Goal: Task Accomplishment & Management: Manage account settings

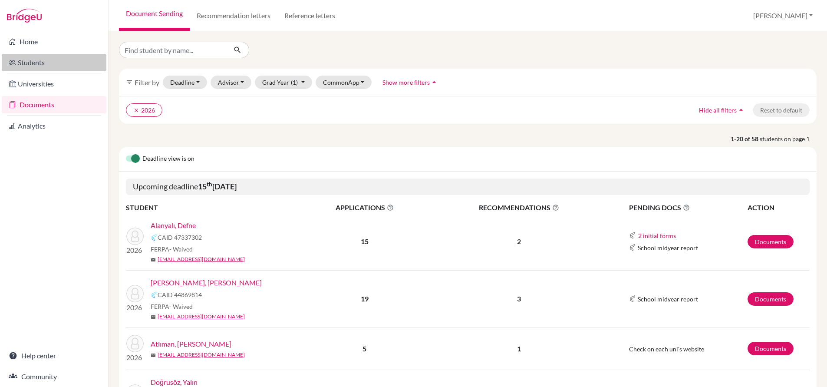
click at [31, 61] on link "Students" at bounding box center [54, 62] width 105 height 17
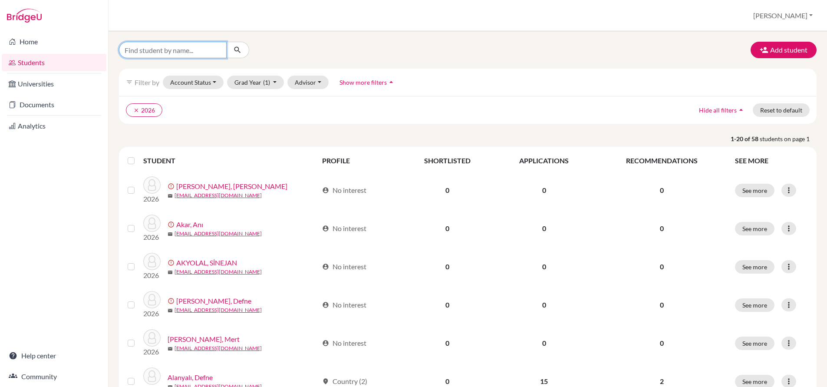
click at [172, 50] on input "Find student by name..." at bounding box center [173, 50] width 108 height 17
type input "d"
type input "Mert"
click button "submit" at bounding box center [237, 50] width 23 height 17
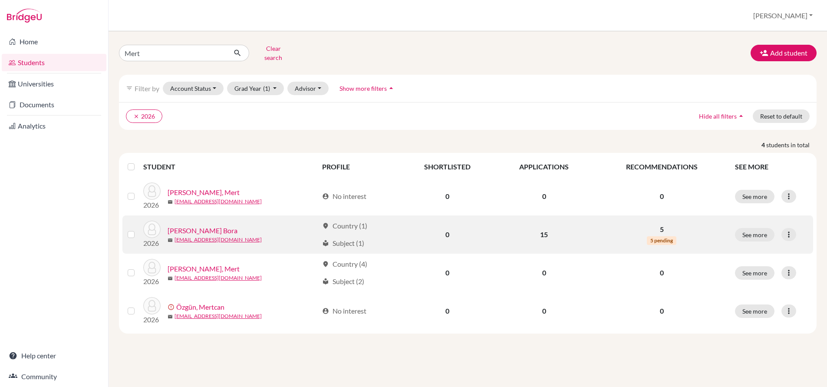
click at [199, 225] on link "[PERSON_NAME] Bora" at bounding box center [203, 230] width 70 height 10
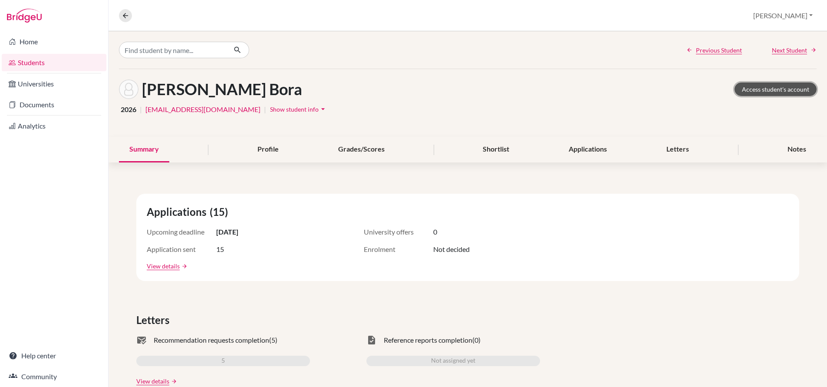
click at [777, 94] on link "Access student's account" at bounding box center [776, 89] width 82 height 13
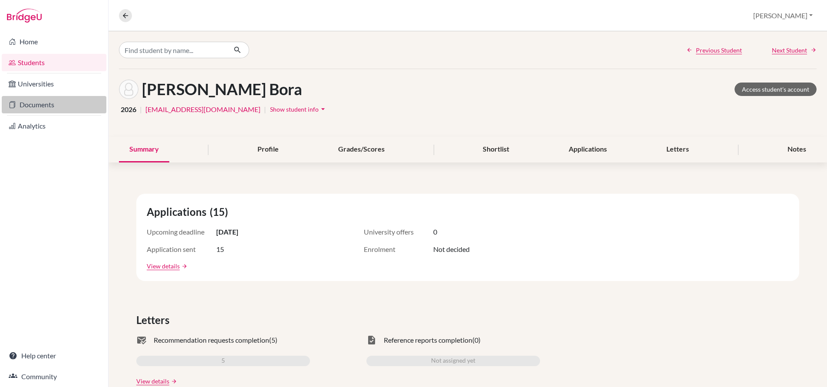
click at [40, 109] on link "Documents" at bounding box center [54, 104] width 105 height 17
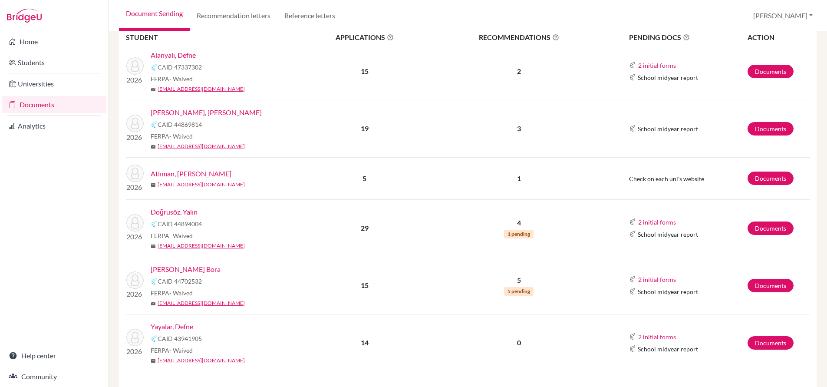
scroll to position [178, 0]
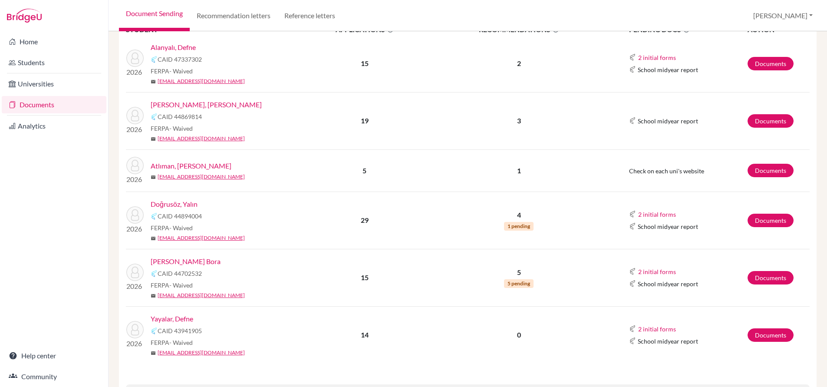
click at [185, 262] on link "[PERSON_NAME] Bora" at bounding box center [186, 261] width 70 height 10
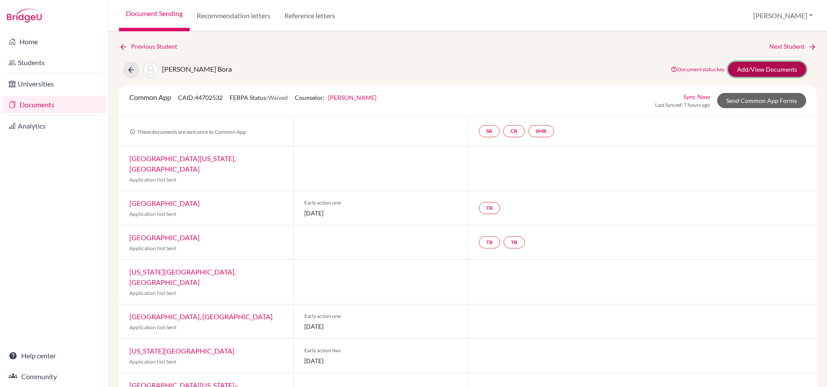
click at [754, 73] on link "Add/View Documents" at bounding box center [767, 69] width 78 height 15
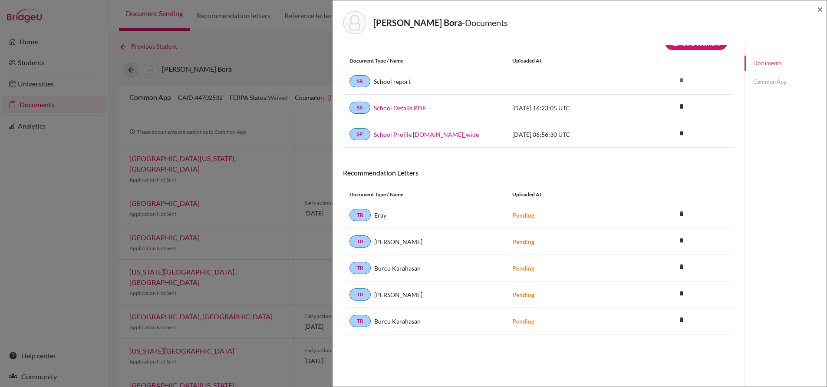
scroll to position [20, 0]
click at [682, 211] on icon "delete" at bounding box center [681, 213] width 13 height 13
click at [652, 261] on button "Delete" at bounding box center [655, 261] width 40 height 13
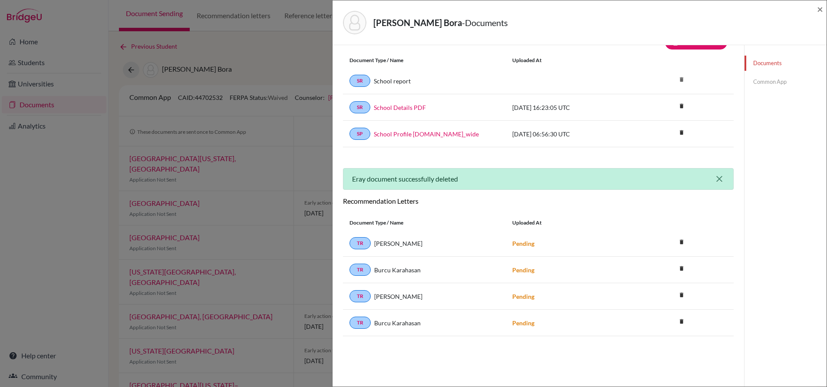
click at [719, 177] on icon "close" at bounding box center [719, 179] width 10 height 10
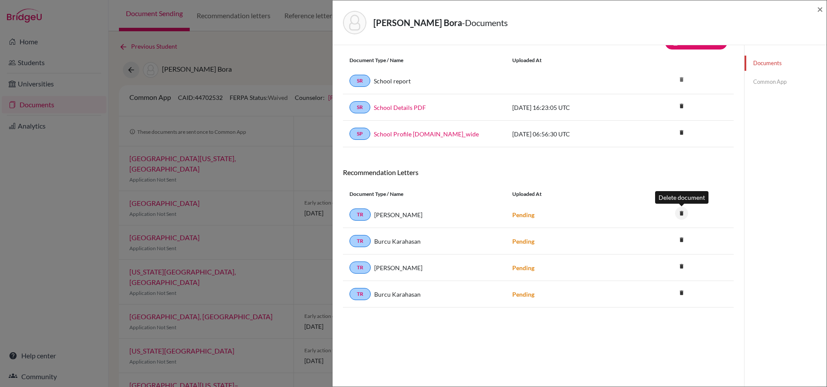
click at [684, 212] on icon "delete" at bounding box center [681, 213] width 13 height 13
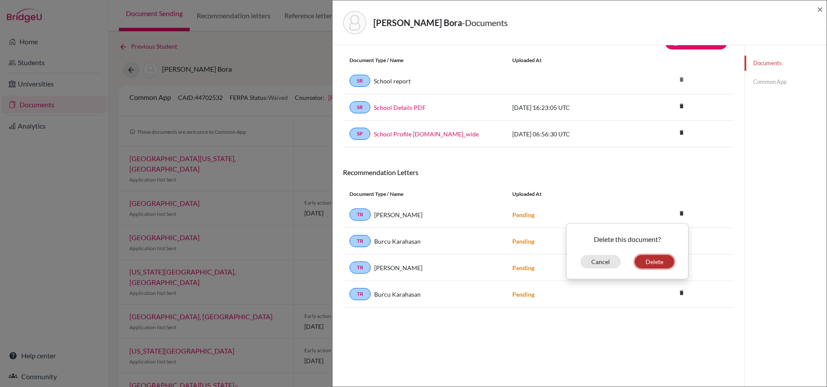
click at [656, 261] on button "Delete" at bounding box center [655, 261] width 40 height 13
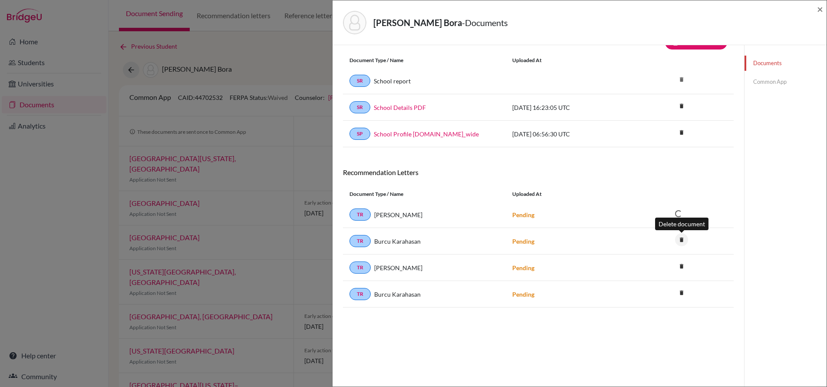
click at [679, 241] on icon "delete" at bounding box center [681, 239] width 13 height 13
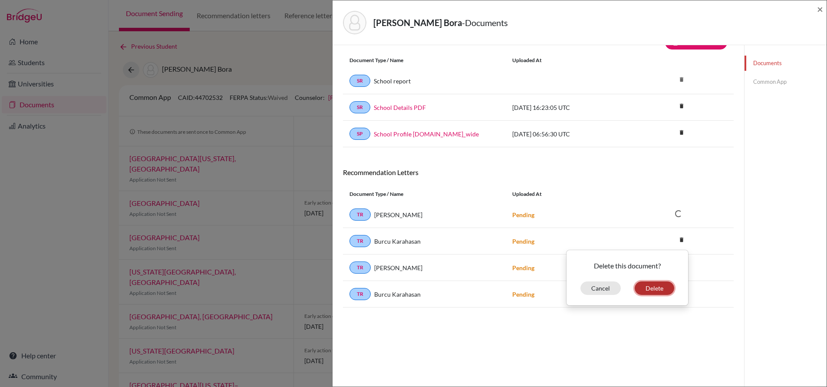
click at [659, 286] on button "Delete" at bounding box center [655, 287] width 40 height 13
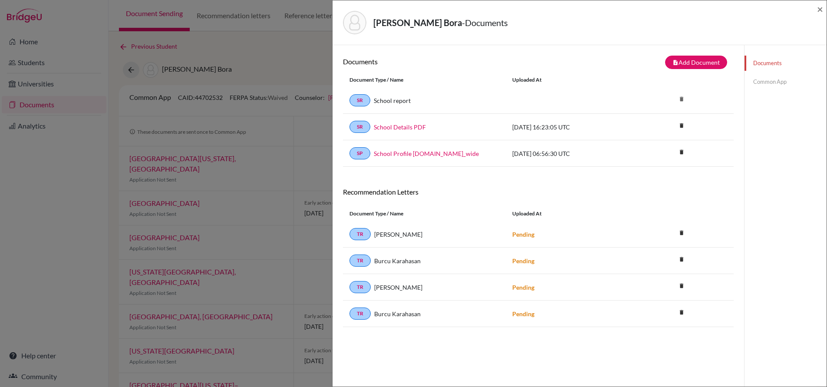
click at [29, 63] on div "Duman, Mert Bora - Documents × Documents note_add Add Document Document type Ch…" at bounding box center [413, 193] width 827 height 387
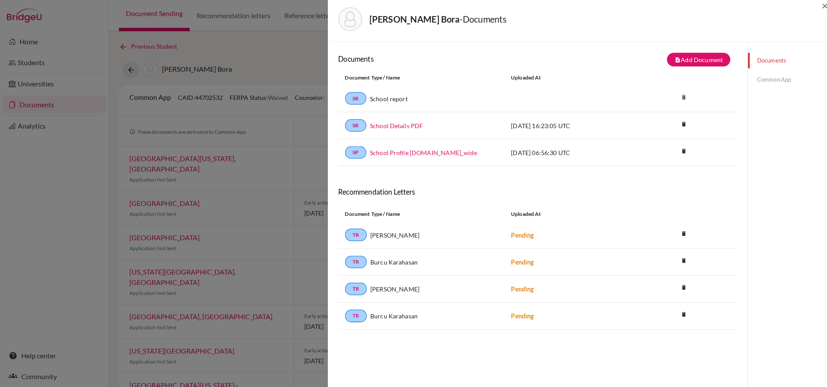
click at [29, 63] on div "Duman, Mert Bora - Documents × Documents note_add Add Document Document type Ch…" at bounding box center [413, 193] width 827 height 387
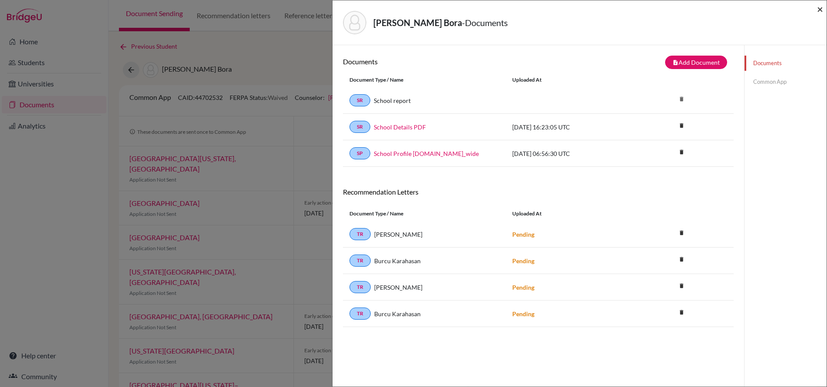
click at [820, 10] on span "×" at bounding box center [820, 9] width 6 height 13
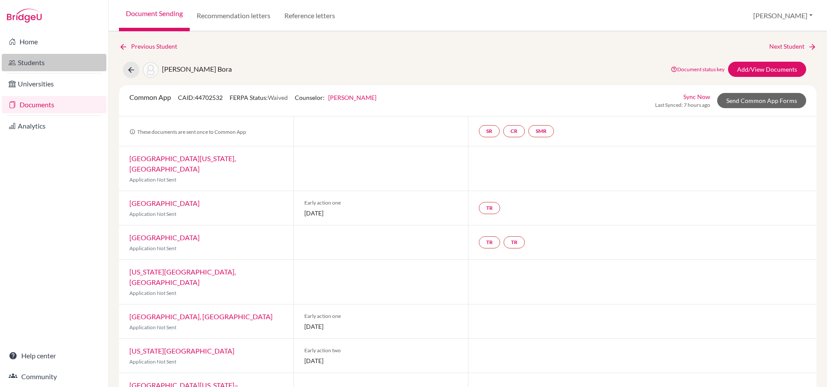
click at [36, 65] on link "Students" at bounding box center [54, 62] width 105 height 17
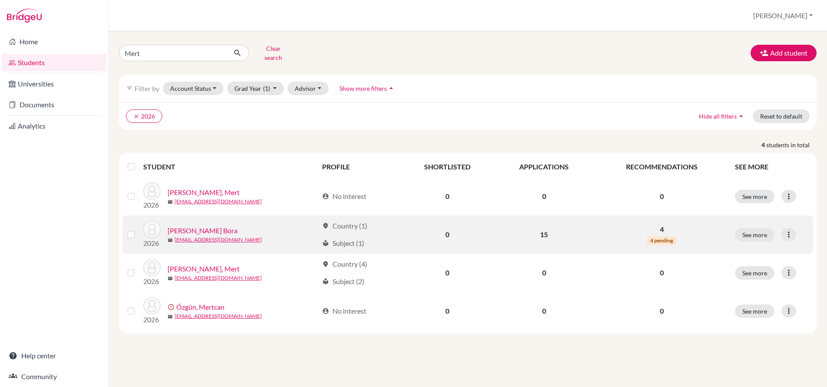
click at [197, 225] on link "[PERSON_NAME] Bora" at bounding box center [203, 230] width 70 height 10
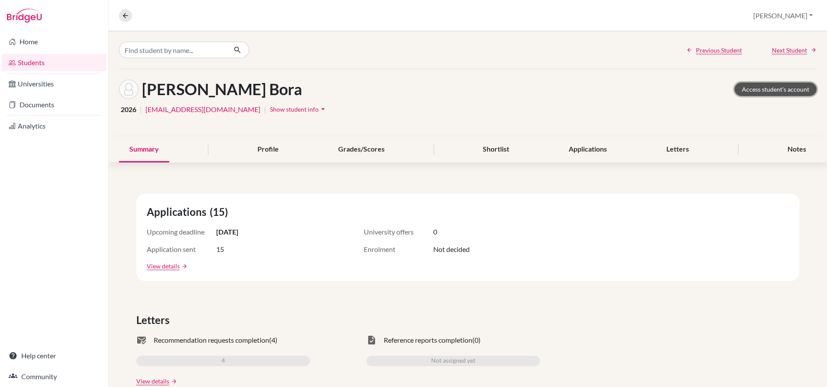
click at [779, 85] on link "Access student's account" at bounding box center [776, 89] width 82 height 13
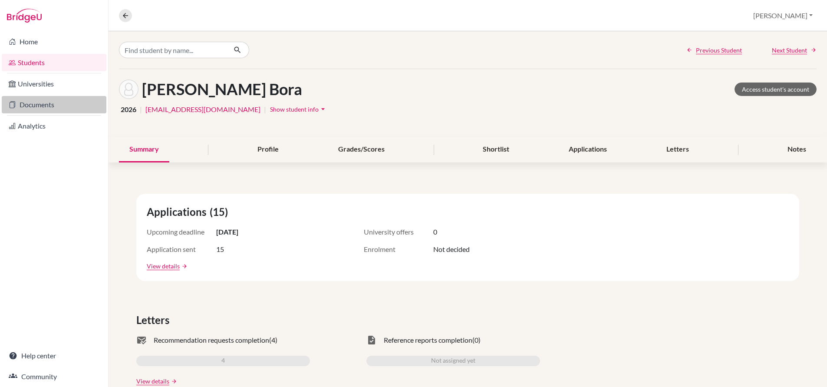
click at [37, 108] on link "Documents" at bounding box center [54, 104] width 105 height 17
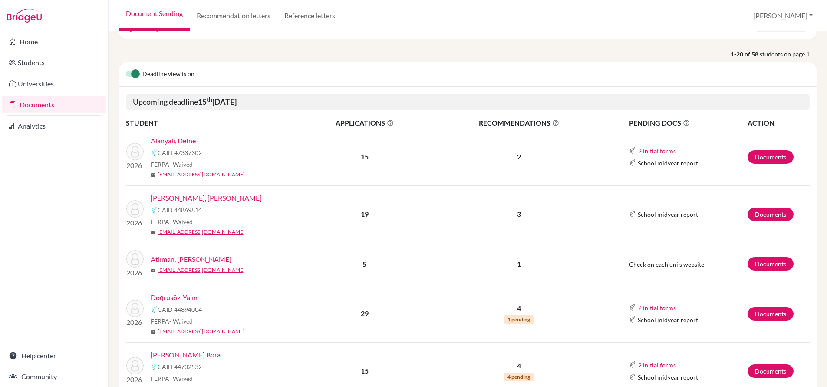
scroll to position [118, 0]
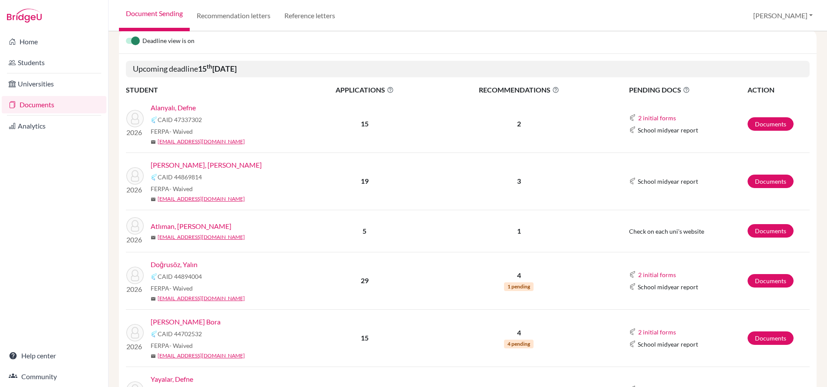
click at [200, 320] on link "[PERSON_NAME] Bora" at bounding box center [186, 322] width 70 height 10
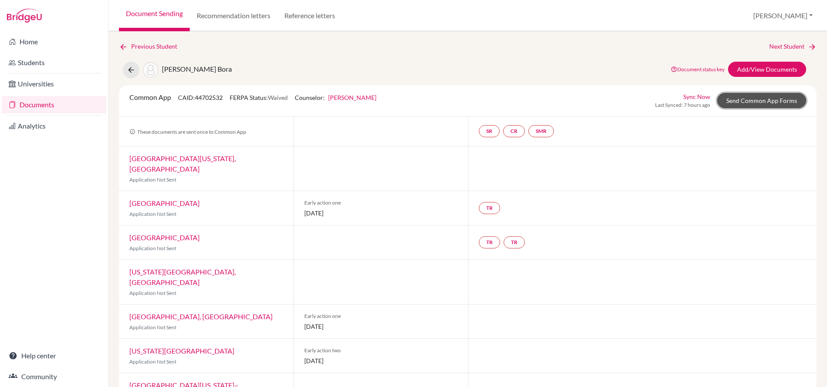
click at [756, 103] on link "Send Common App Forms" at bounding box center [761, 100] width 89 height 15
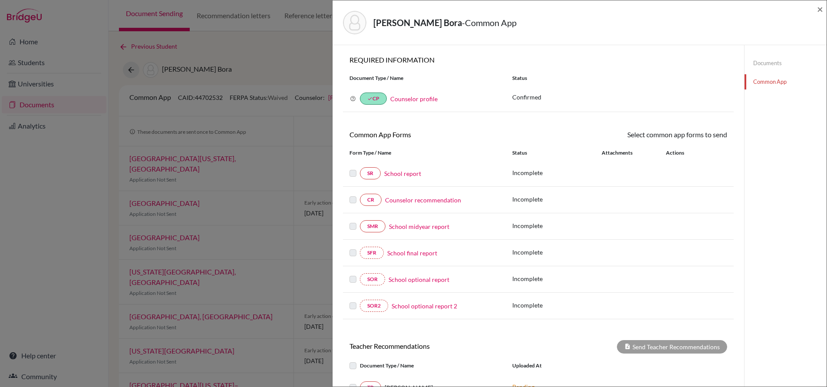
click at [766, 65] on link "Documents" at bounding box center [786, 63] width 82 height 15
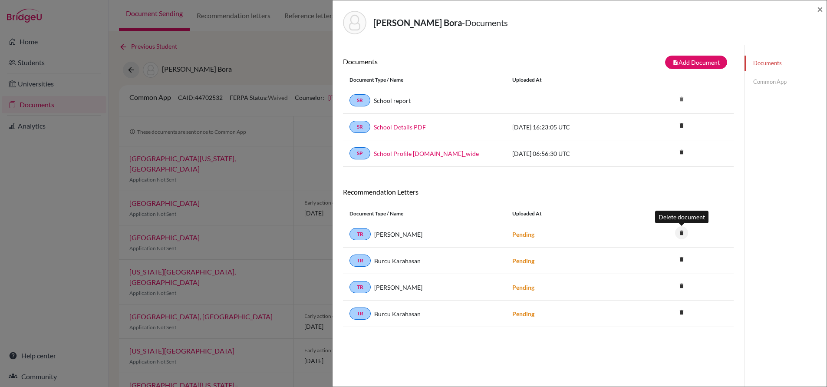
click at [685, 231] on icon "delete" at bounding box center [681, 232] width 13 height 13
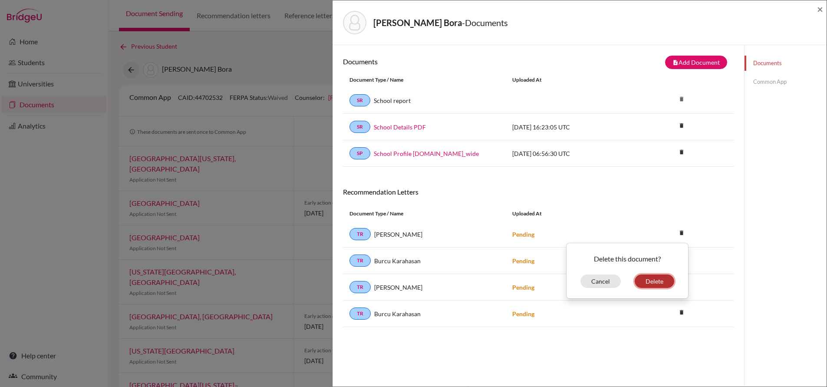
click at [652, 284] on button "Delete" at bounding box center [655, 280] width 40 height 13
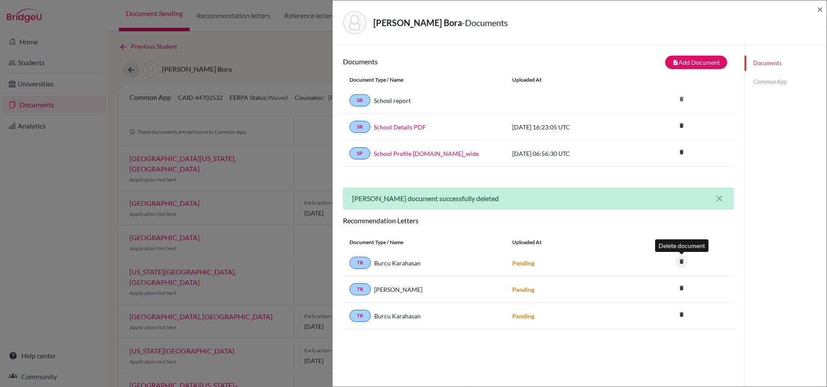
click at [680, 258] on icon "delete" at bounding box center [681, 261] width 13 height 13
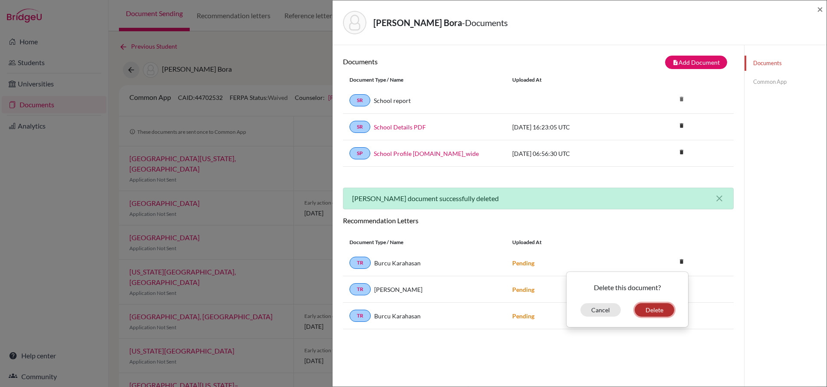
click at [656, 309] on button "Delete" at bounding box center [655, 309] width 40 height 13
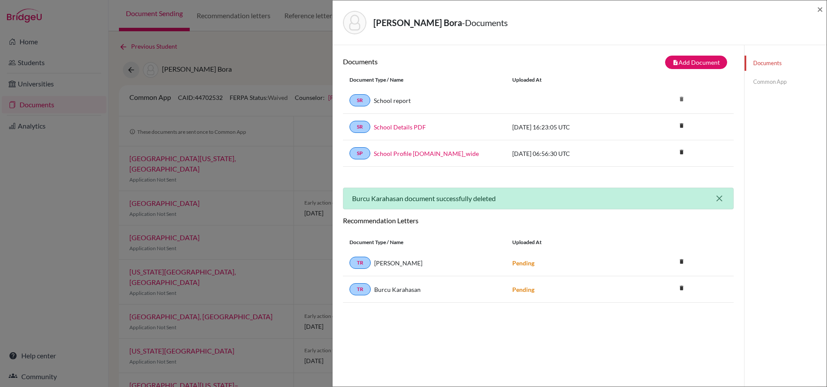
click at [718, 197] on icon "close" at bounding box center [719, 198] width 10 height 10
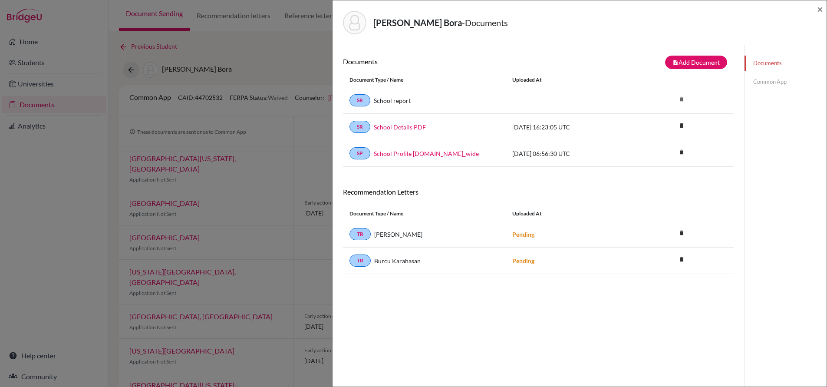
click at [308, 39] on div "Duman, Mert Bora - Documents × Documents note_add Add Document Document type Ch…" at bounding box center [413, 193] width 827 height 387
click at [820, 9] on span "×" at bounding box center [820, 9] width 6 height 13
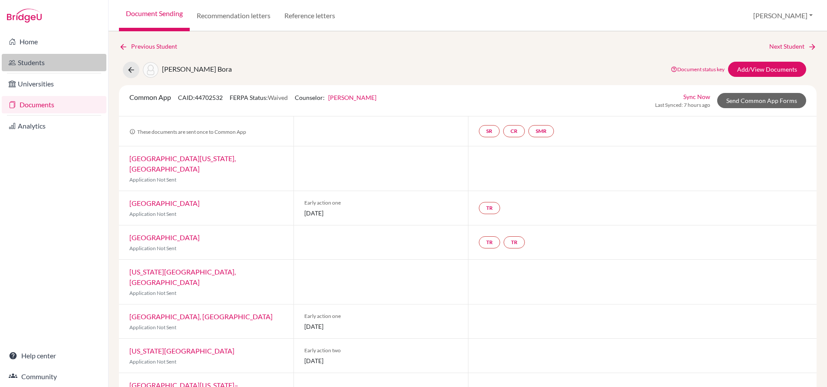
click at [43, 61] on link "Students" at bounding box center [54, 62] width 105 height 17
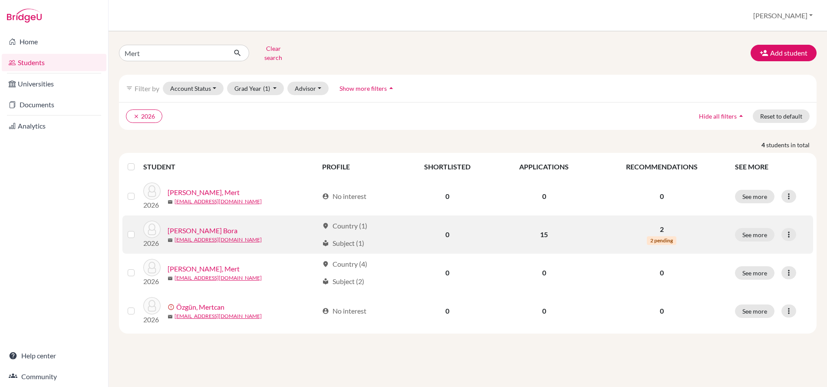
click at [210, 225] on link "[PERSON_NAME] Bora" at bounding box center [203, 230] width 70 height 10
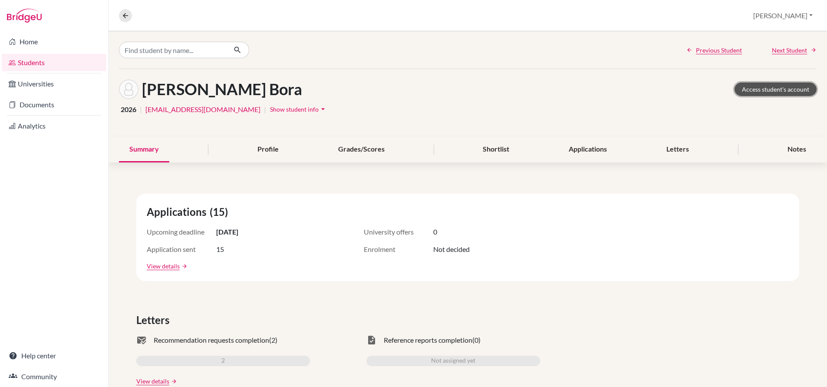
click at [797, 92] on link "Access student's account" at bounding box center [776, 89] width 82 height 13
click at [33, 65] on link "Students" at bounding box center [54, 62] width 105 height 17
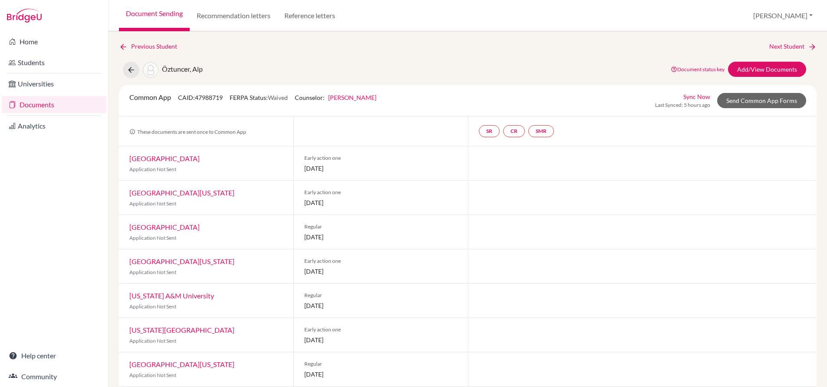
click at [174, 65] on span "Öztuncer, Alp" at bounding box center [182, 69] width 41 height 8
copy span "Öztuncer"
click at [163, 11] on link "Document Sending" at bounding box center [154, 15] width 71 height 31
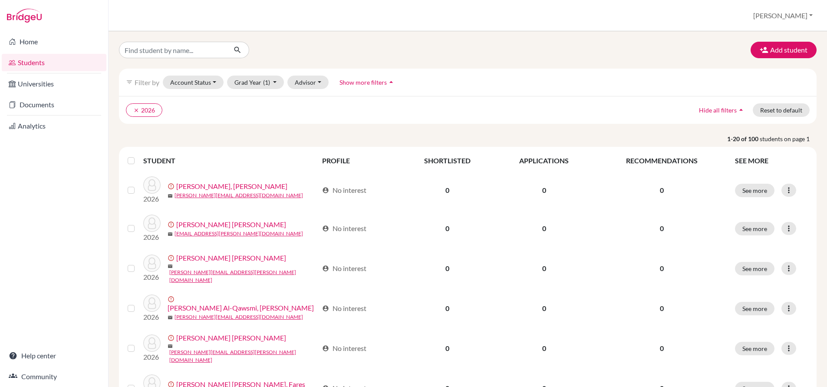
click at [35, 63] on link "Students" at bounding box center [54, 62] width 105 height 17
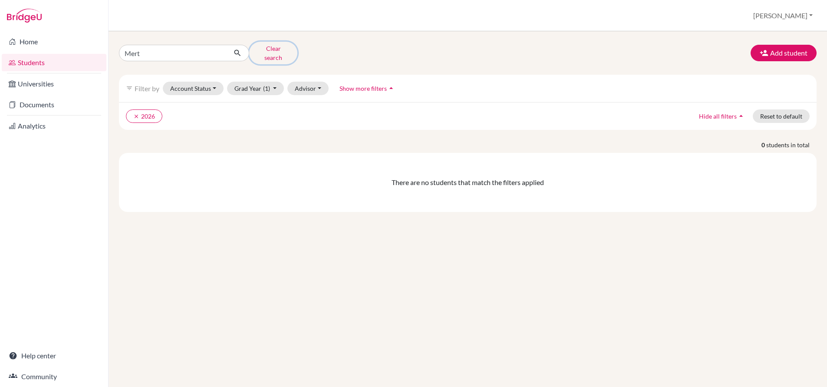
click at [264, 54] on button "Clear search" at bounding box center [273, 53] width 48 height 23
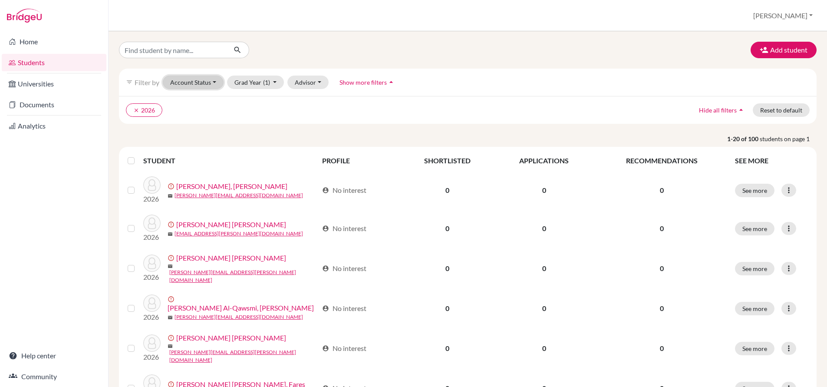
click at [214, 85] on button "Account Status" at bounding box center [193, 82] width 61 height 13
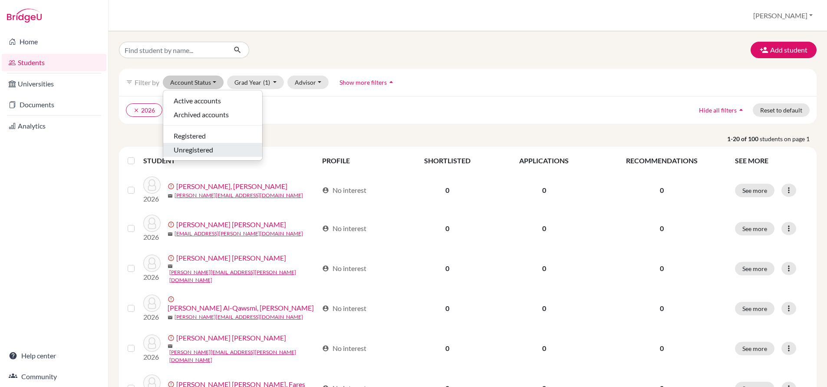
click at [195, 149] on span "Unregistered" at bounding box center [194, 150] width 40 height 10
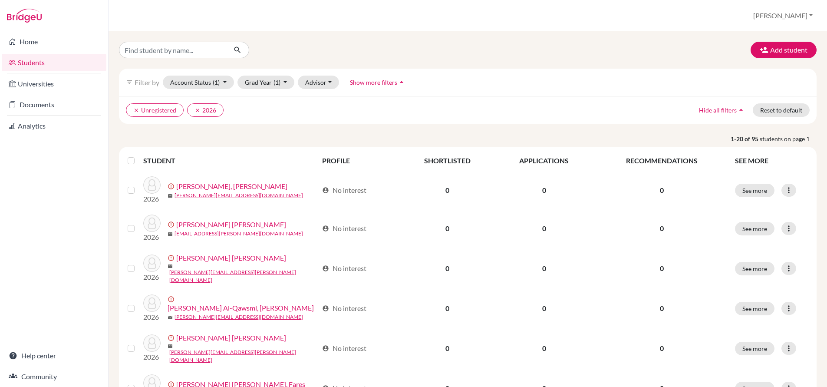
click at [138, 155] on label at bounding box center [138, 155] width 0 height 0
click at [0, 0] on input "checkbox" at bounding box center [0, 0] width 0 height 0
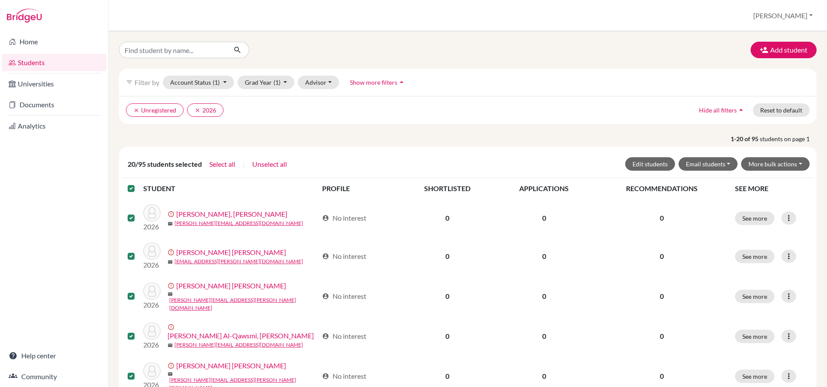
click at [135, 134] on p "1-20 of 95 students on page 1" at bounding box center [467, 138] width 711 height 9
click at [136, 109] on icon "clear" at bounding box center [136, 110] width 6 height 6
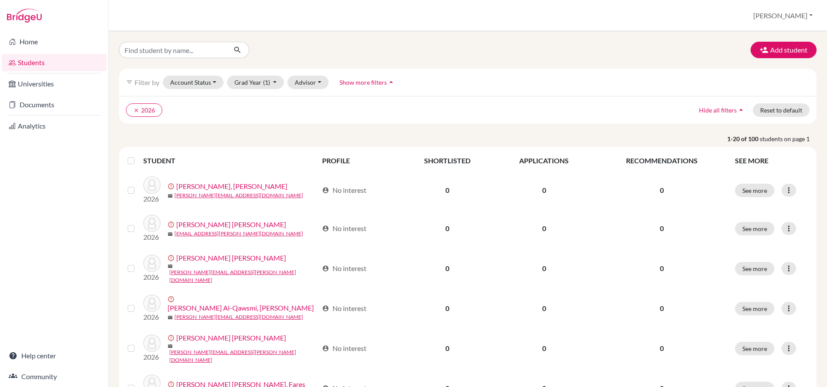
click at [138, 155] on label at bounding box center [138, 155] width 0 height 0
click at [0, 0] on input "checkbox" at bounding box center [0, 0] width 0 height 0
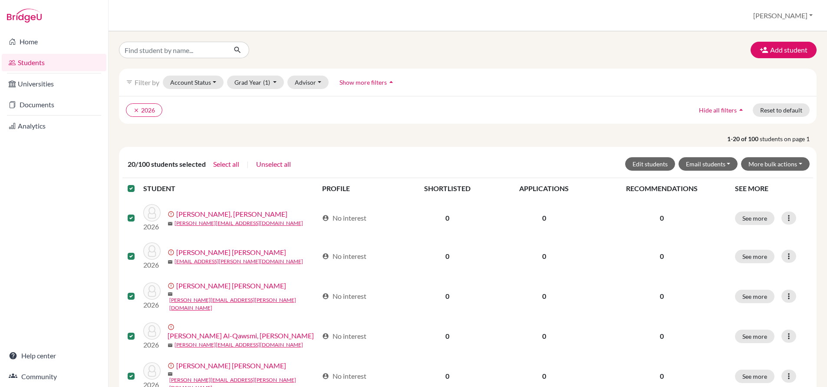
click at [138, 183] on label at bounding box center [138, 183] width 0 height 0
click at [0, 0] on input "checkbox" at bounding box center [0, 0] width 0 height 0
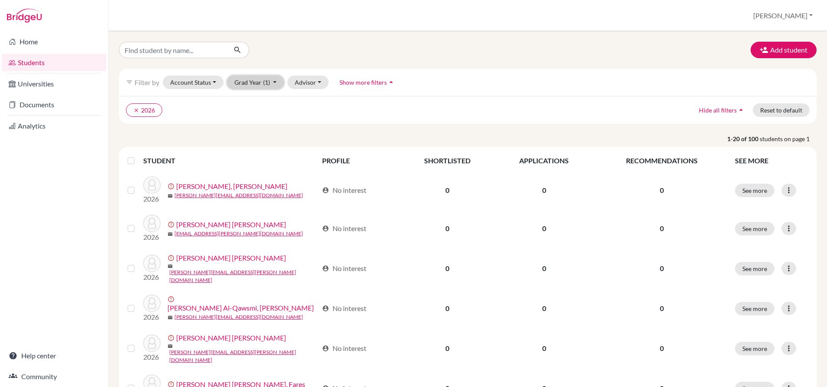
click at [244, 87] on button "Grad Year (1)" at bounding box center [255, 82] width 57 height 13
click at [197, 83] on button "Account Status" at bounding box center [193, 82] width 61 height 13
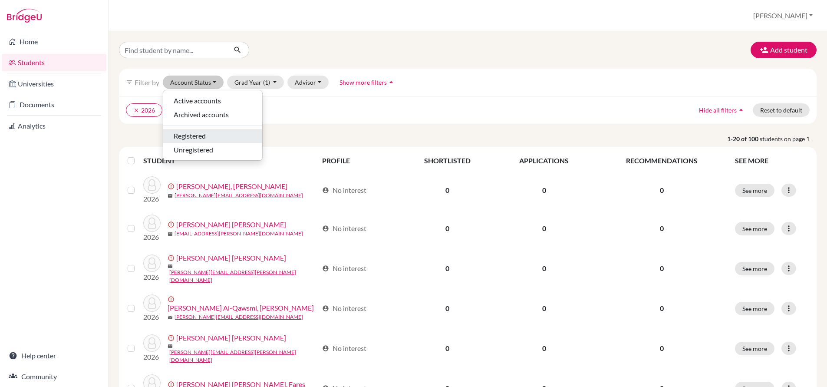
click at [189, 138] on span "Registered" at bounding box center [190, 136] width 32 height 10
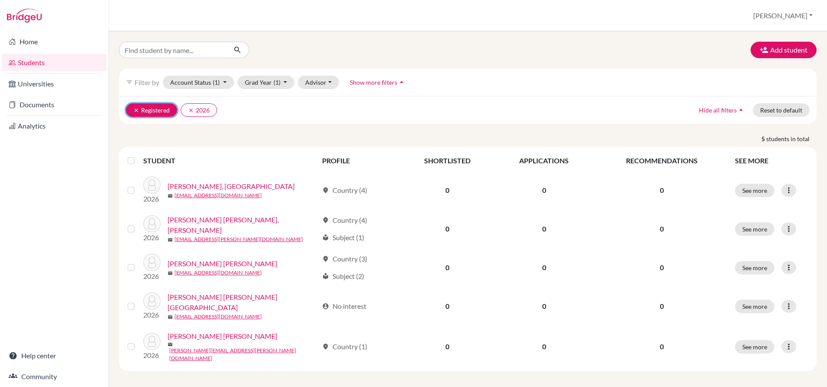
click at [136, 110] on icon "clear" at bounding box center [136, 110] width 6 height 6
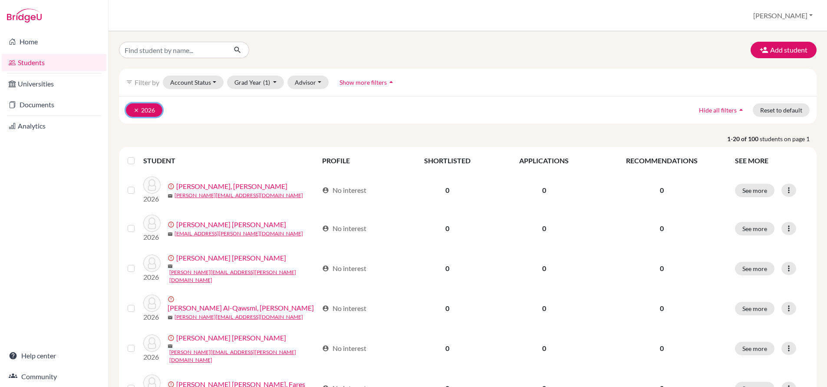
click at [134, 110] on icon "clear" at bounding box center [136, 110] width 6 height 6
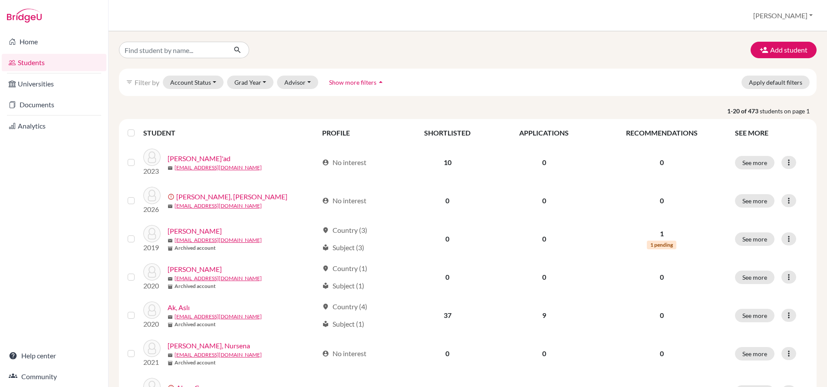
click at [130, 128] on div at bounding box center [133, 133] width 10 height 10
click at [138, 128] on label at bounding box center [138, 128] width 0 height 0
click at [0, 0] on input "checkbox" at bounding box center [0, 0] width 0 height 0
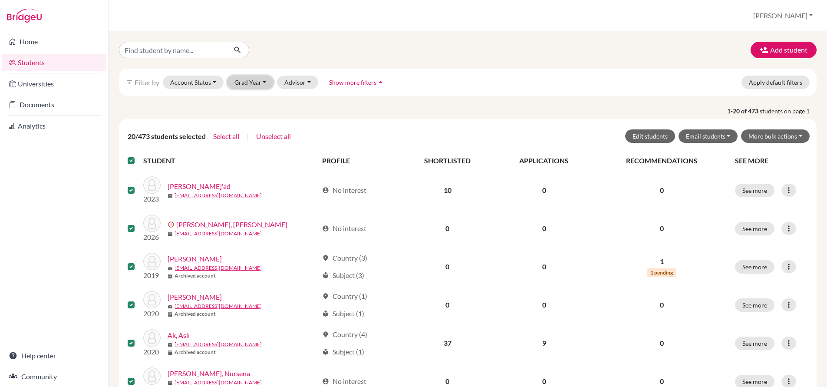
click at [244, 83] on button "Grad Year" at bounding box center [250, 82] width 47 height 13
click at [244, 99] on span "2026" at bounding box center [246, 101] width 16 height 10
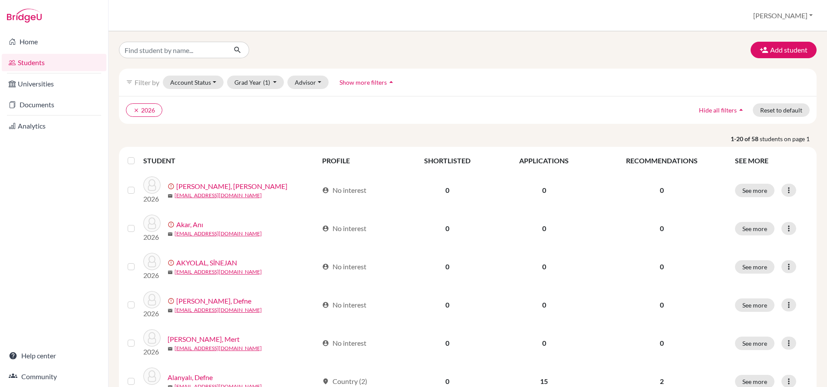
click at [128, 134] on p "1-20 of 58 students on page 1" at bounding box center [467, 138] width 711 height 9
click at [138, 155] on label at bounding box center [138, 155] width 0 height 0
click at [0, 0] on input "checkbox" at bounding box center [0, 0] width 0 height 0
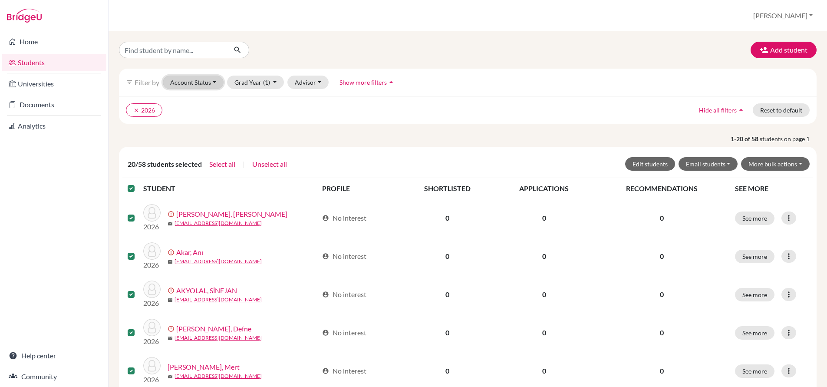
click at [199, 76] on button "Account Status" at bounding box center [193, 82] width 61 height 13
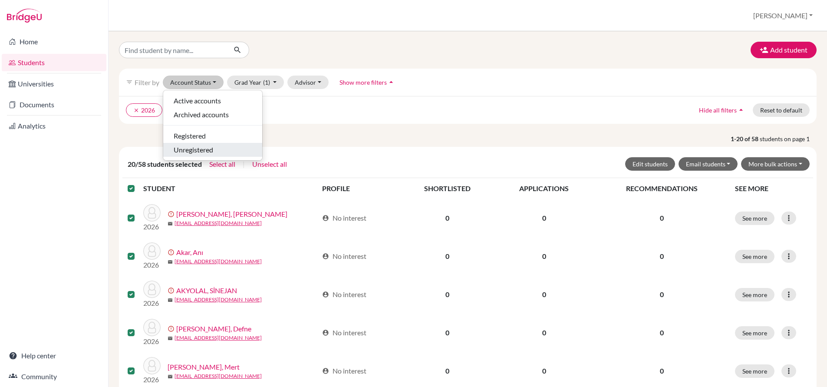
click at [185, 149] on span "Unregistered" at bounding box center [194, 150] width 40 height 10
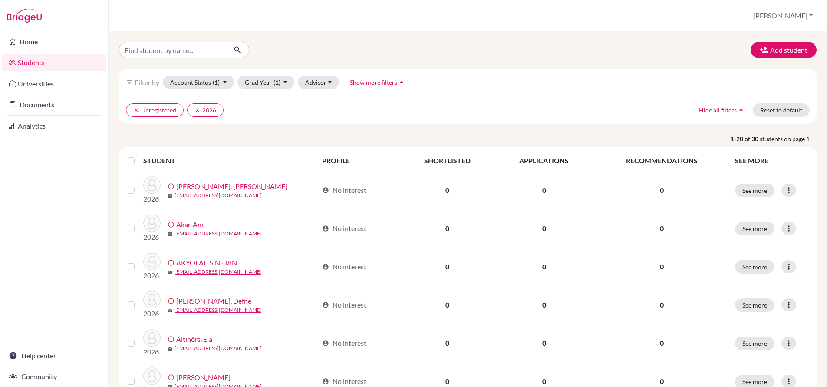
click at [132, 164] on div at bounding box center [133, 160] width 10 height 10
click at [138, 155] on label at bounding box center [138, 155] width 0 height 0
click at [0, 0] on input "checkbox" at bounding box center [0, 0] width 0 height 0
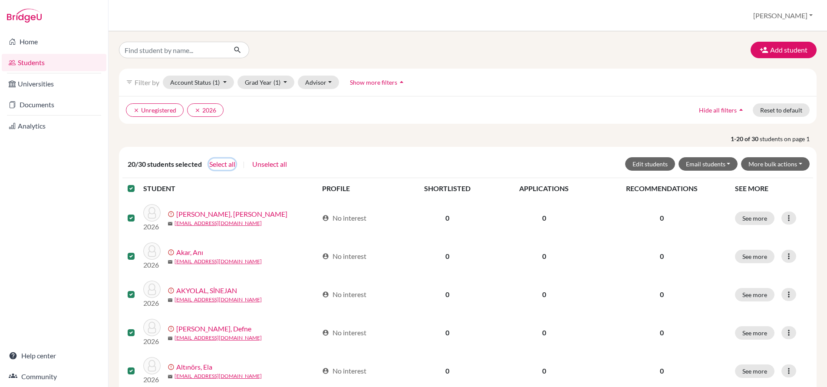
click at [220, 163] on button "Select all" at bounding box center [222, 164] width 27 height 11
click at [668, 164] on button "Edit students" at bounding box center [650, 163] width 50 height 13
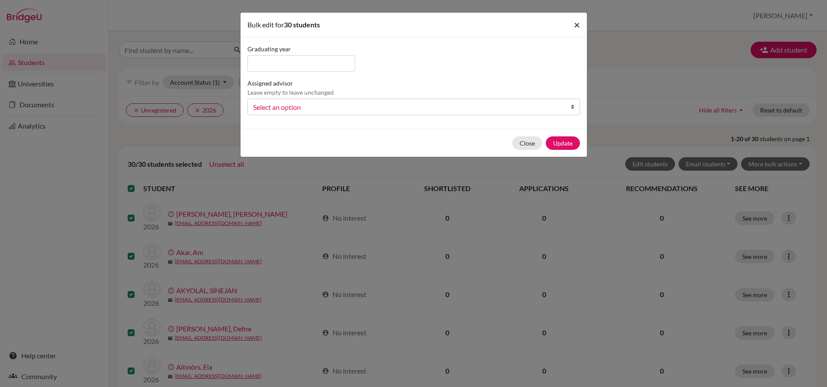
click at [576, 24] on span "×" at bounding box center [577, 24] width 6 height 13
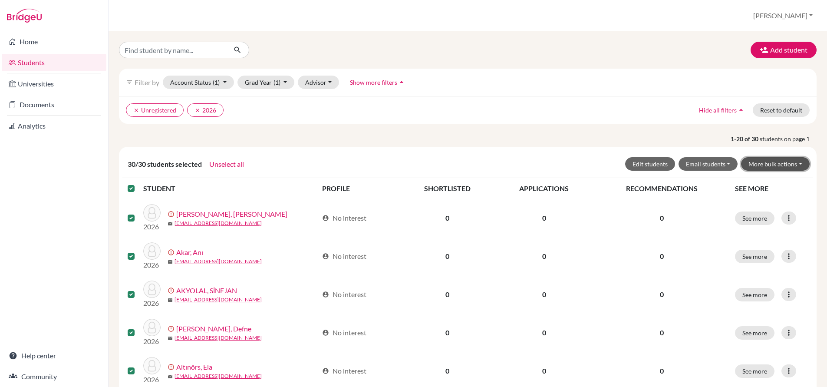
click at [771, 162] on button "More bulk actions" at bounding box center [775, 163] width 69 height 13
click at [758, 211] on button "Resend invite email" at bounding box center [770, 210] width 79 height 14
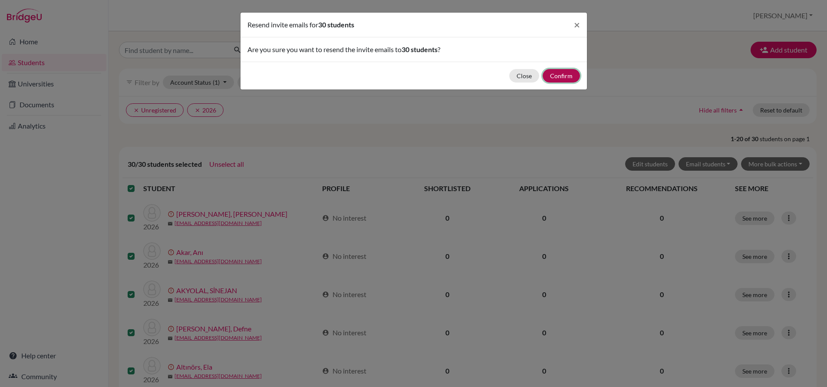
click at [559, 78] on button "Confirm" at bounding box center [561, 75] width 37 height 13
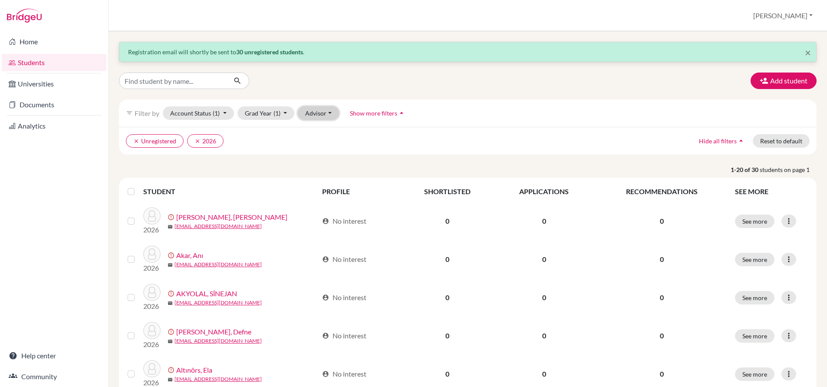
click at [324, 110] on button "Advisor" at bounding box center [318, 112] width 41 height 13
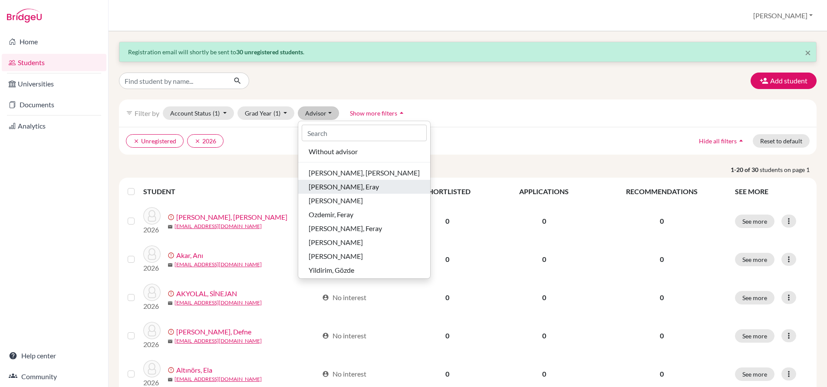
click at [320, 186] on span "Kocamanoğlu, Eray" at bounding box center [344, 187] width 70 height 10
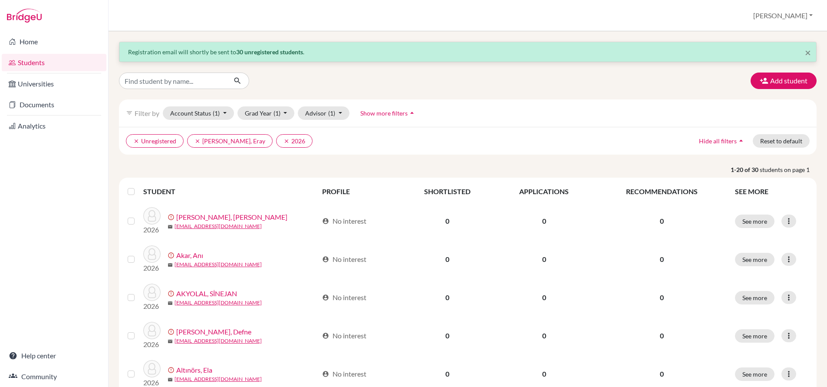
click at [138, 186] on label at bounding box center [138, 186] width 0 height 0
click at [0, 0] on input "checkbox" at bounding box center [0, 0] width 0 height 0
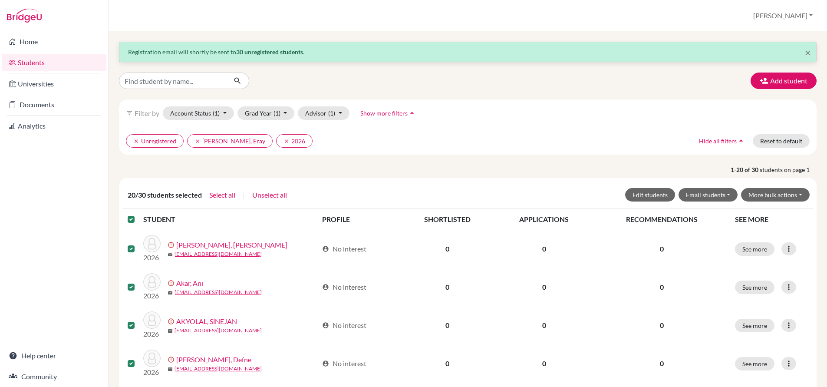
click at [138, 214] on label at bounding box center [138, 214] width 0 height 0
click at [0, 0] on input "checkbox" at bounding box center [0, 0] width 0 height 0
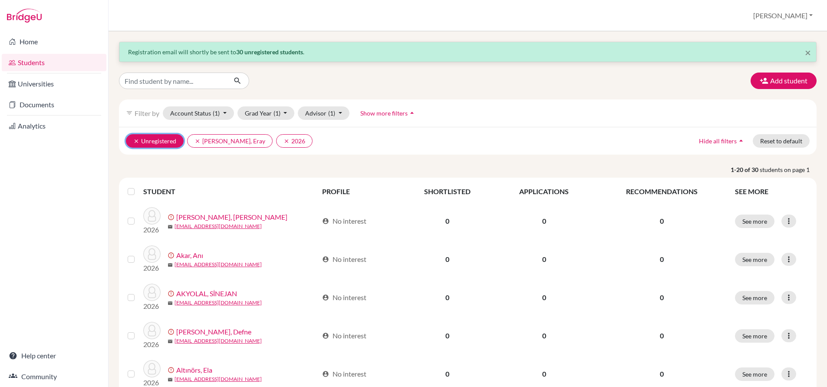
click at [136, 139] on icon "clear" at bounding box center [136, 141] width 6 height 6
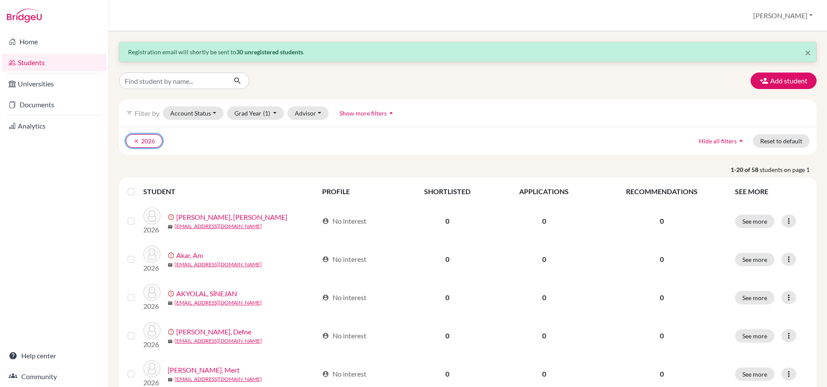
click at [136, 139] on icon "clear" at bounding box center [136, 141] width 6 height 6
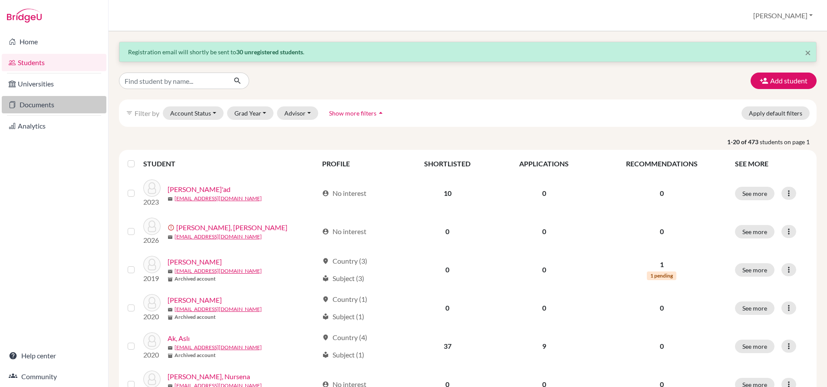
click at [47, 102] on link "Documents" at bounding box center [54, 104] width 105 height 17
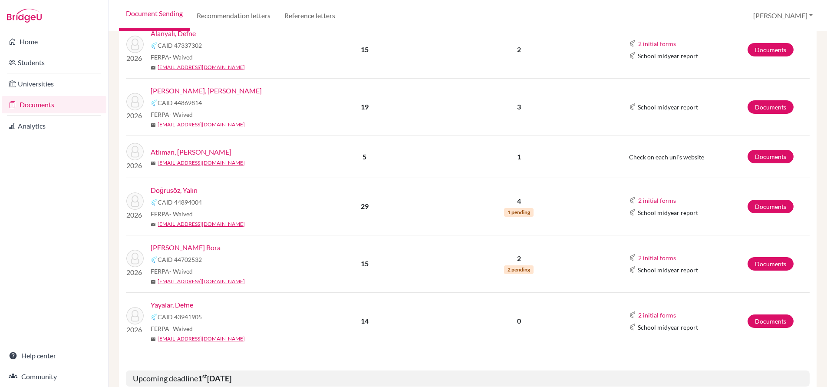
scroll to position [169, 0]
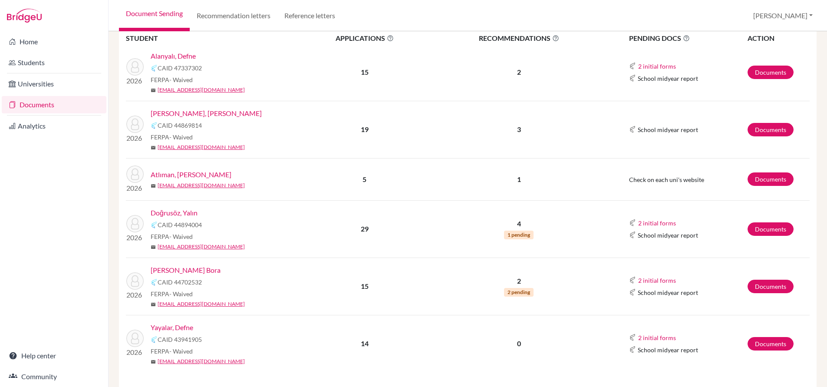
click at [37, 105] on link "Documents" at bounding box center [54, 104] width 105 height 17
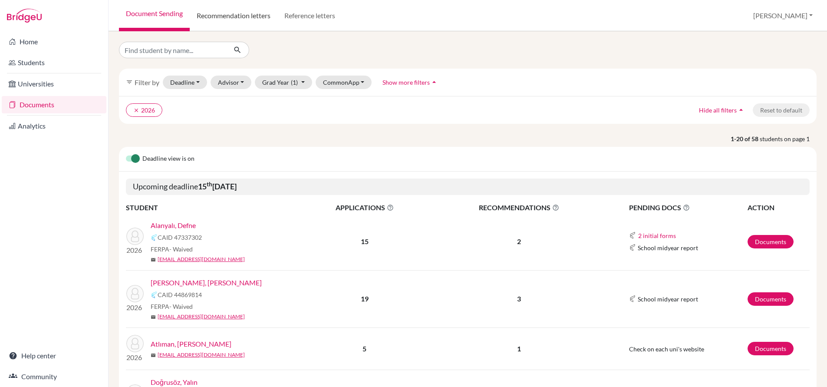
click at [214, 15] on link "Recommendation letters" at bounding box center [234, 15] width 88 height 31
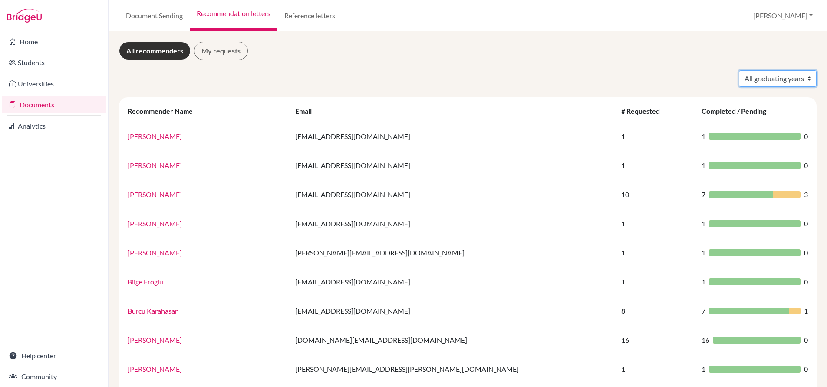
click at [769, 82] on select "All graduating years 2020 2022 2023 2024 2025 2026" at bounding box center [778, 78] width 78 height 17
select select "2026"
click at [739, 70] on select "All graduating years 2020 2022 2023 2024 2025 2026" at bounding box center [778, 78] width 78 height 17
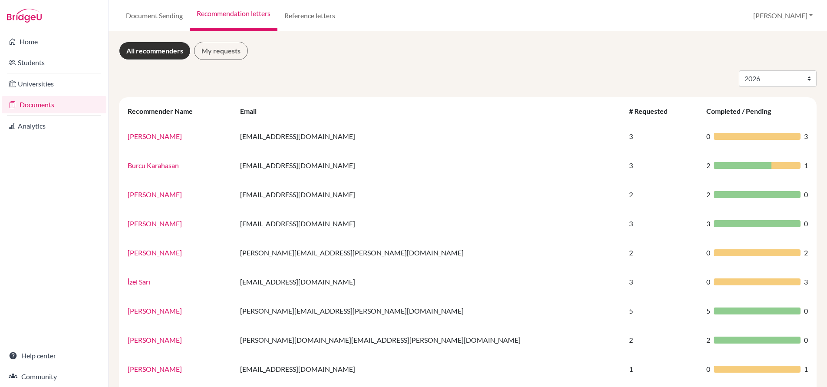
select select "2026"
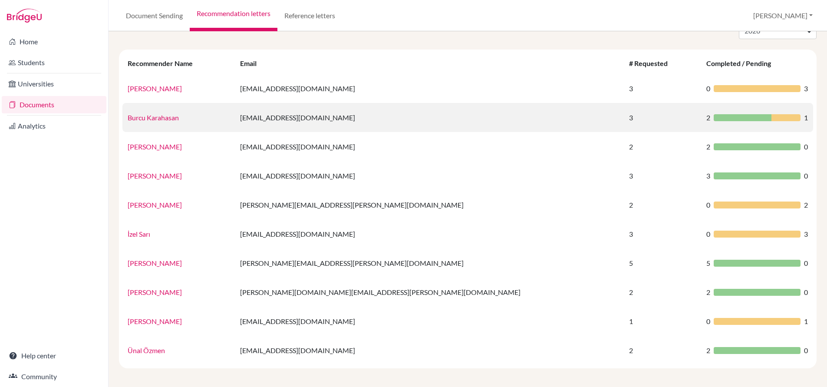
scroll to position [50, 0]
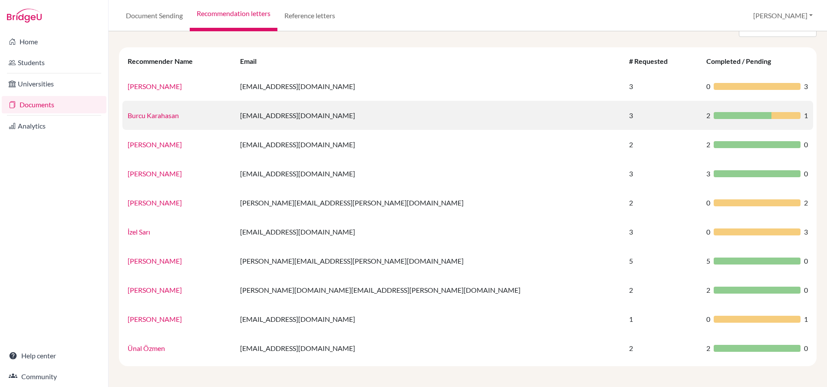
click at [162, 117] on link "Burcu Karahasan" at bounding box center [153, 115] width 51 height 8
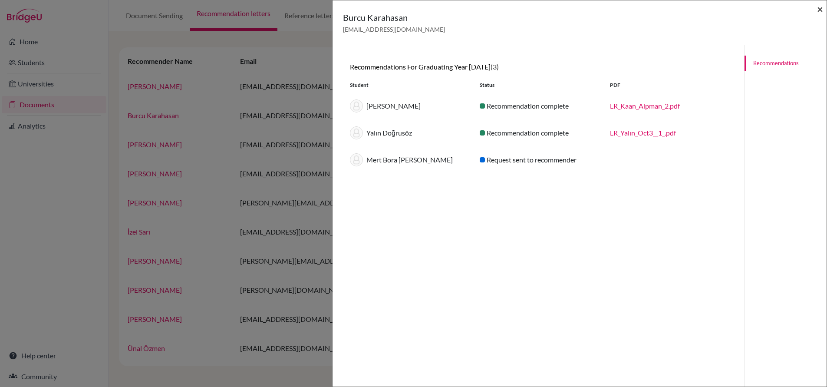
click at [822, 7] on span "×" at bounding box center [820, 9] width 6 height 13
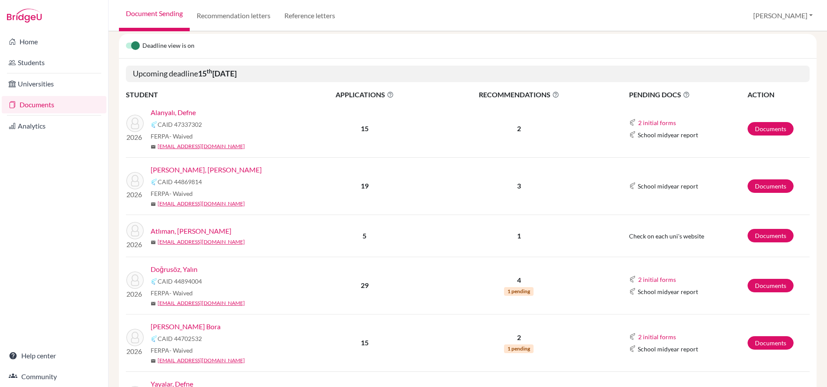
scroll to position [131, 0]
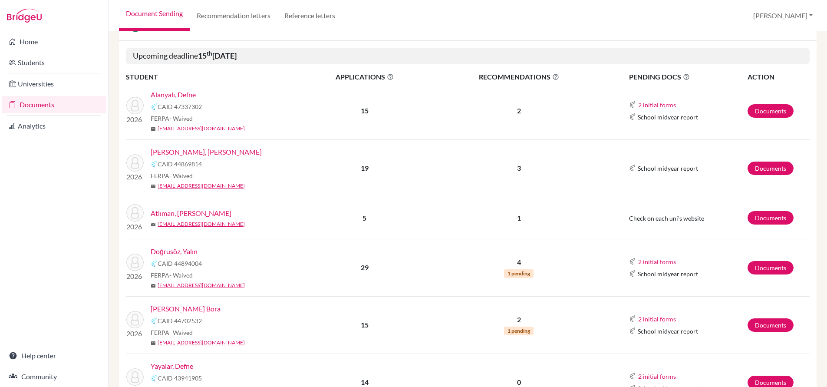
click at [179, 209] on link "Atlıman, [PERSON_NAME]" at bounding box center [191, 213] width 81 height 10
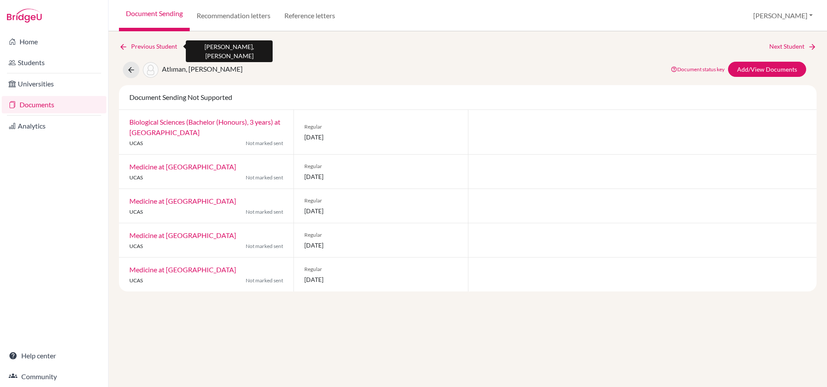
click at [124, 46] on icon at bounding box center [123, 47] width 9 height 9
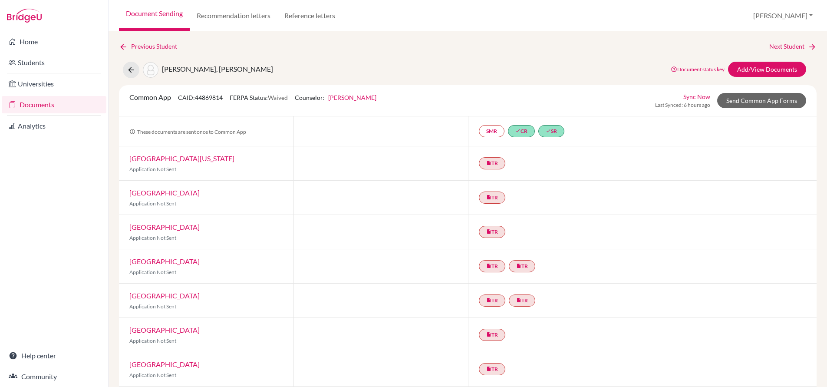
click at [157, 15] on link "Document Sending" at bounding box center [154, 15] width 71 height 31
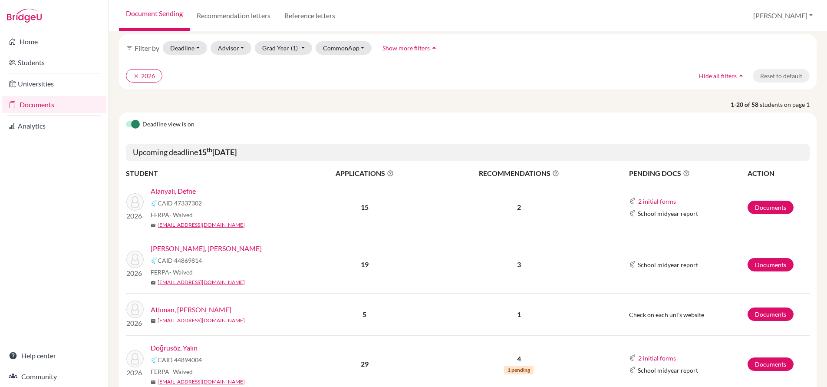
scroll to position [48, 0]
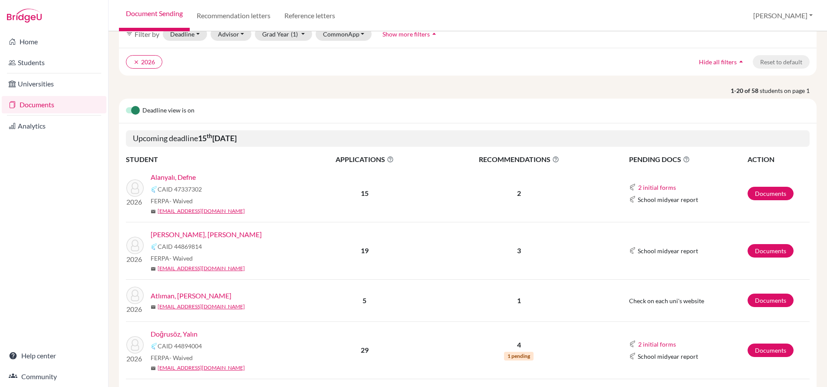
click at [192, 177] on link "Alanyalı, Defne" at bounding box center [173, 177] width 45 height 10
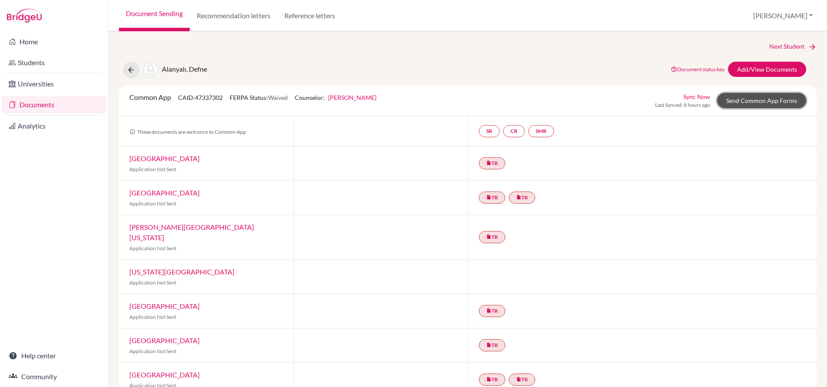
click at [751, 102] on link "Send Common App Forms" at bounding box center [761, 100] width 89 height 15
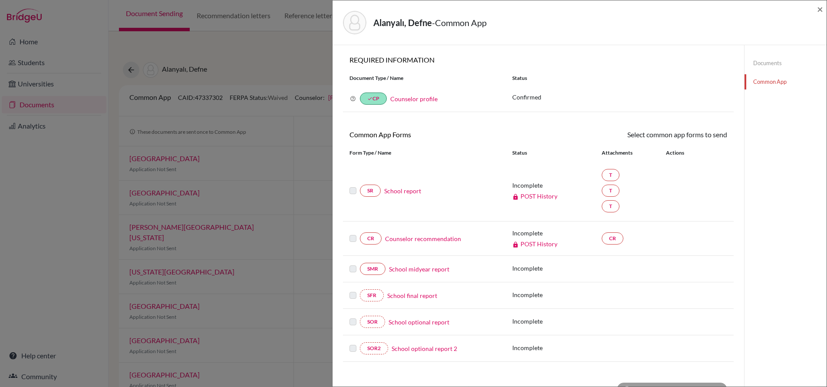
click at [427, 100] on link "Counselor profile" at bounding box center [413, 98] width 47 height 7
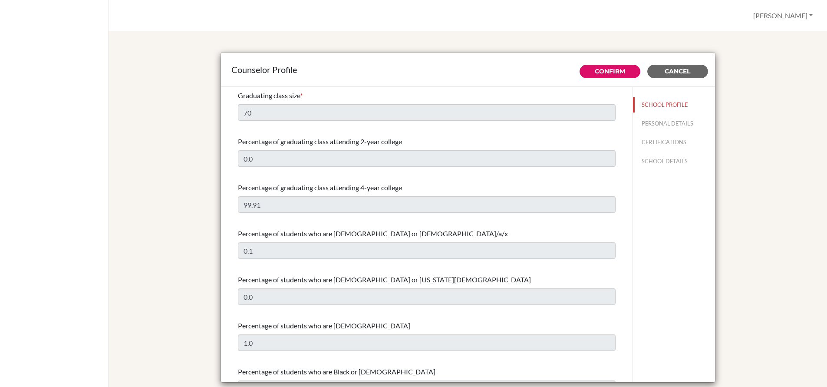
select select "0"
select select "351564"
click at [660, 121] on button "PERSONAL DETAILS" at bounding box center [674, 123] width 82 height 15
type input "Eray"
type input "[PERSON_NAME]"
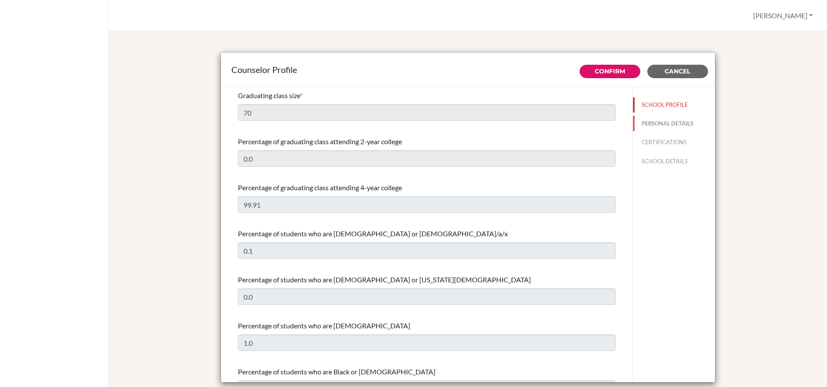
type input "Advisor"
type input "90.312 290 8243"
type input "[EMAIL_ADDRESS][DOMAIN_NAME]"
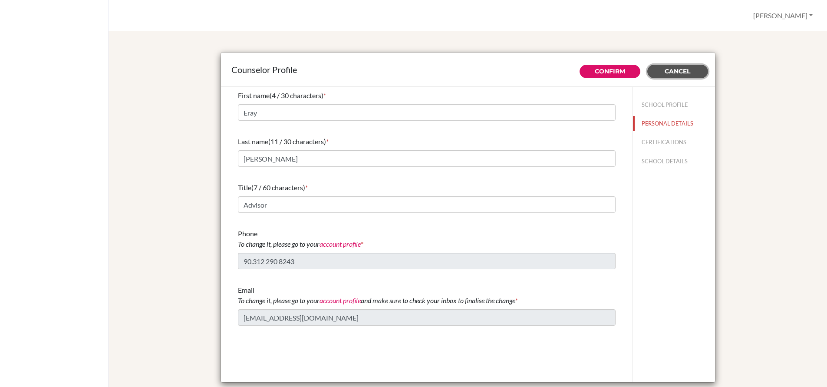
click at [695, 73] on button "Cancel" at bounding box center [677, 71] width 61 height 13
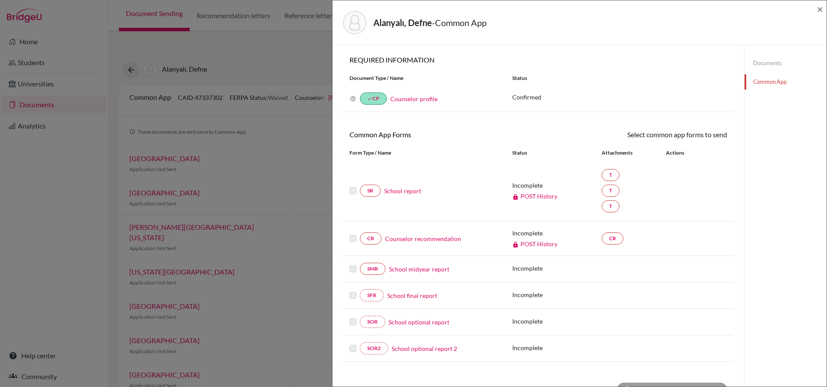
click at [816, 10] on div "Alanyalı, Defne - Common App ×" at bounding box center [579, 22] width 487 height 37
click at [819, 10] on span "×" at bounding box center [820, 9] width 6 height 13
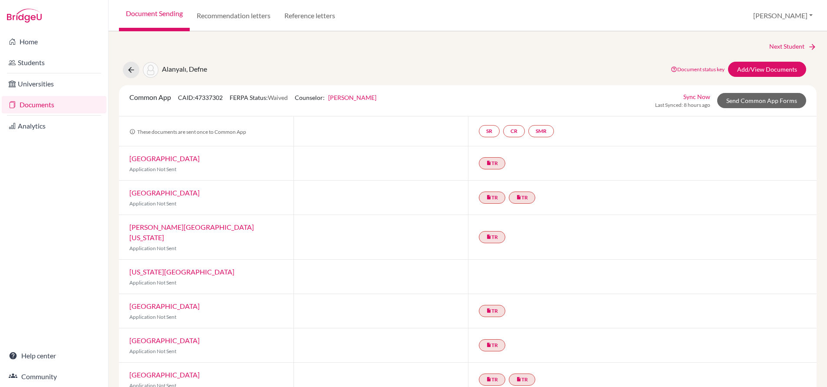
click at [173, 16] on link "Document Sending" at bounding box center [154, 15] width 71 height 31
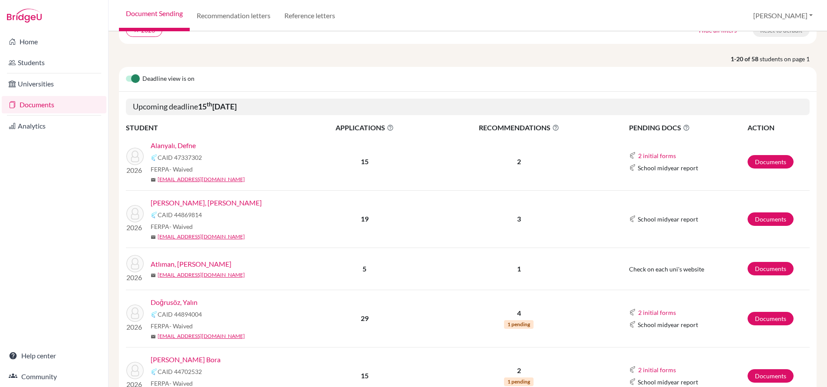
scroll to position [84, 0]
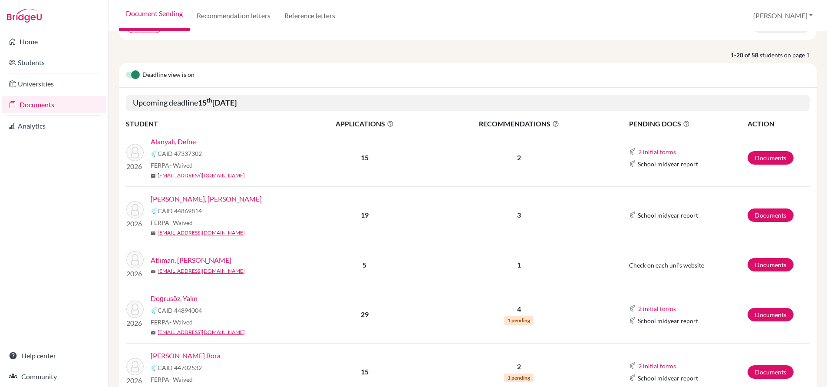
click at [202, 200] on link "Alpman, Kaan Alp" at bounding box center [206, 199] width 111 height 10
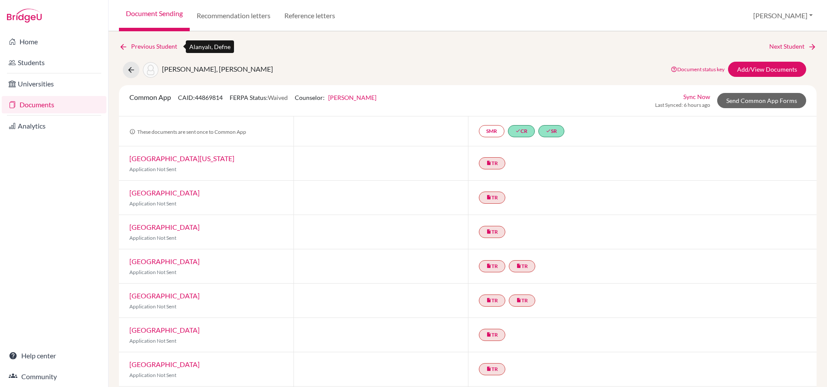
click at [122, 46] on icon at bounding box center [123, 47] width 9 height 9
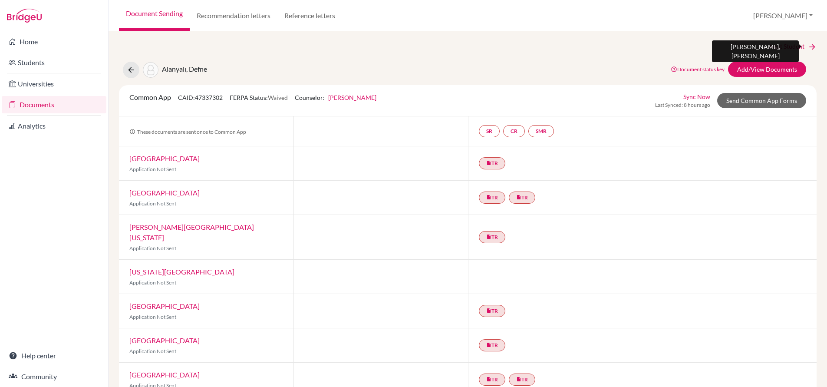
click at [797, 45] on link "Next Student" at bounding box center [792, 47] width 47 height 10
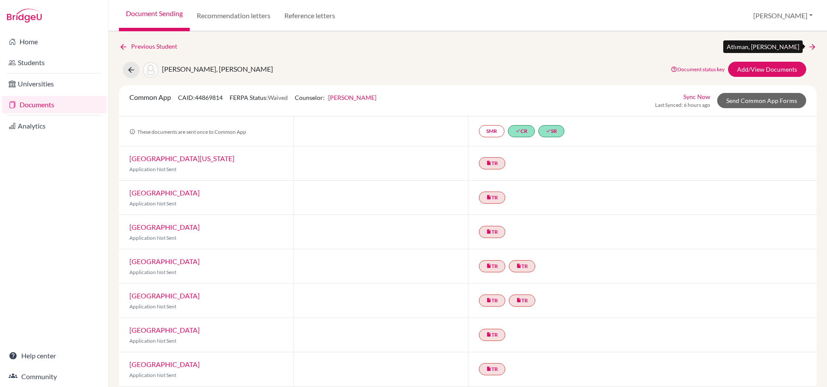
click at [797, 45] on link "Next Student" at bounding box center [792, 47] width 47 height 10
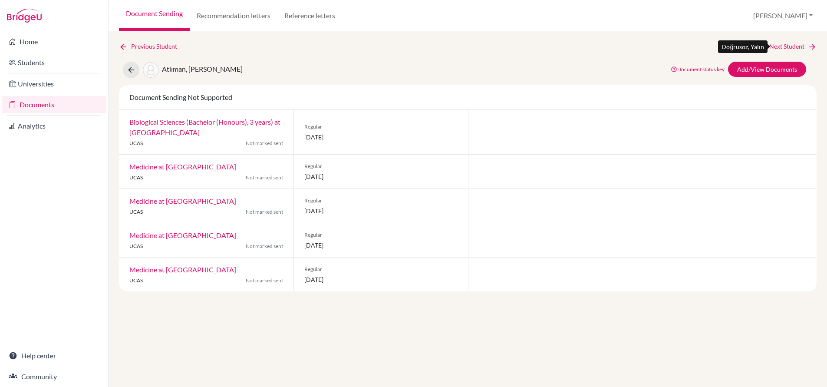
click at [797, 46] on link "Next Student" at bounding box center [792, 47] width 47 height 10
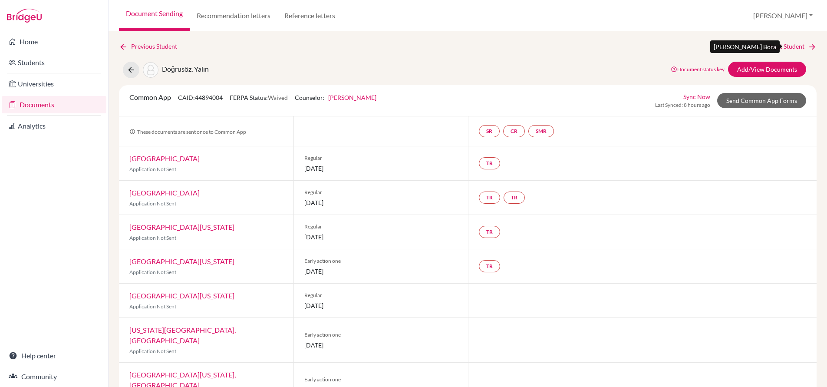
click at [797, 46] on link "Next Student" at bounding box center [792, 47] width 47 height 10
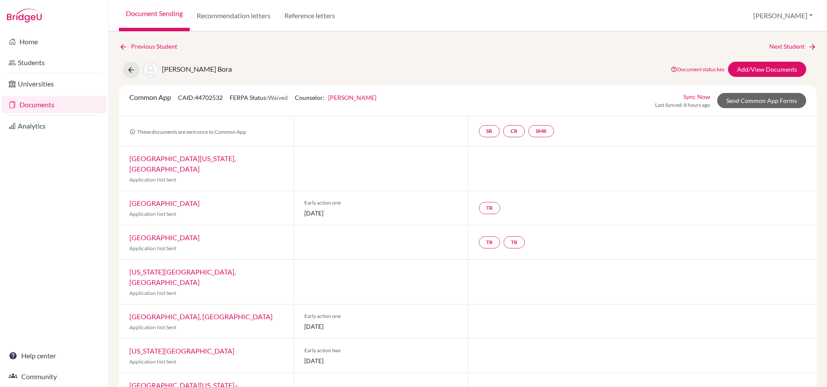
click at [152, 14] on link "Document Sending" at bounding box center [154, 15] width 71 height 31
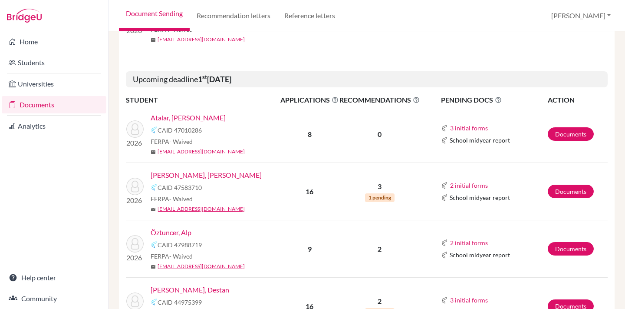
scroll to position [493, 0]
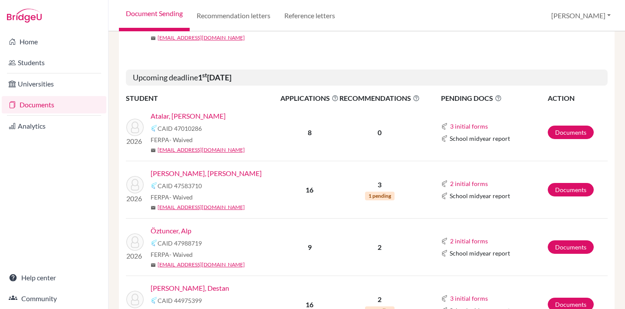
click at [183, 231] on link "Öztuncer, Alp" at bounding box center [171, 230] width 41 height 10
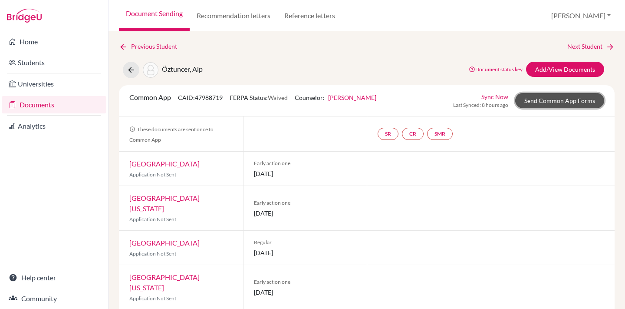
click at [573, 98] on link "Send Common App Forms" at bounding box center [559, 100] width 89 height 15
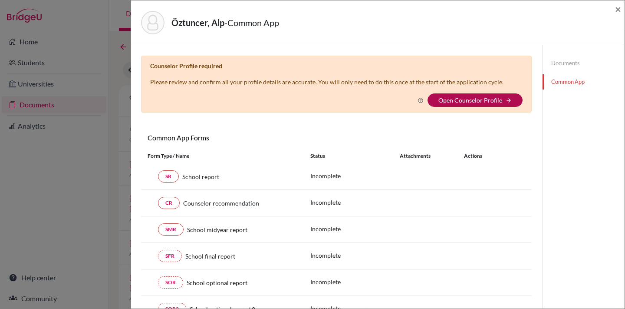
click at [481, 99] on link "Open Counselor Profile" at bounding box center [471, 99] width 64 height 7
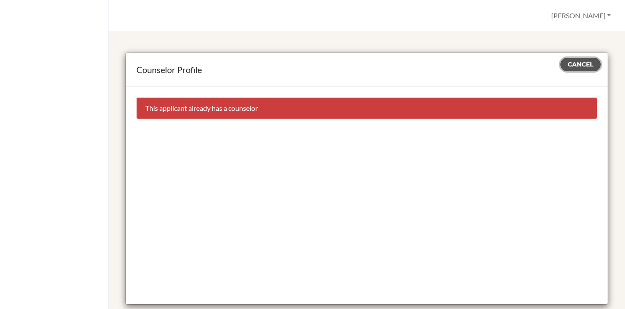
click at [590, 63] on span "Cancel" at bounding box center [581, 64] width 26 height 8
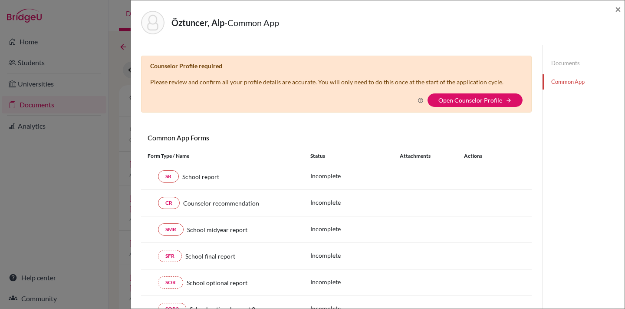
click at [40, 277] on div "Öztuncer, Alp - Common App × × Counselor Profile required Please review and con…" at bounding box center [312, 154] width 625 height 309
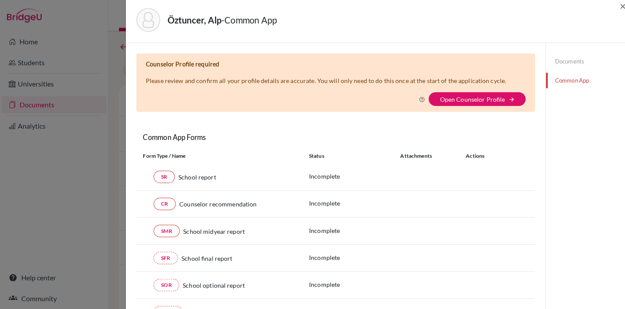
click at [33, 279] on div "Öztuncer, Alp - Common App × × Counselor Profile required Please review and con…" at bounding box center [312, 154] width 625 height 309
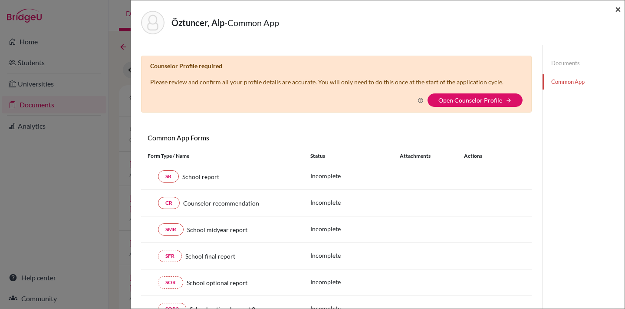
click at [618, 7] on span "×" at bounding box center [618, 9] width 6 height 13
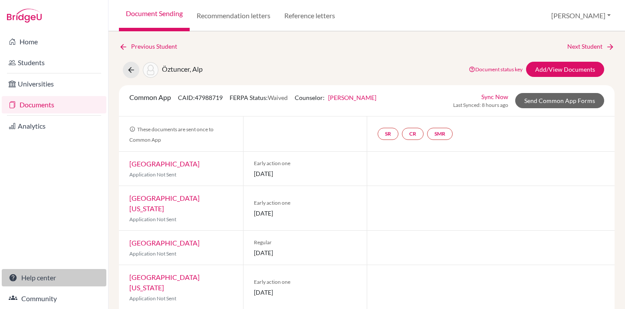
click at [49, 275] on link "Help center" at bounding box center [54, 277] width 105 height 17
click at [144, 13] on link "Document Sending" at bounding box center [154, 15] width 71 height 31
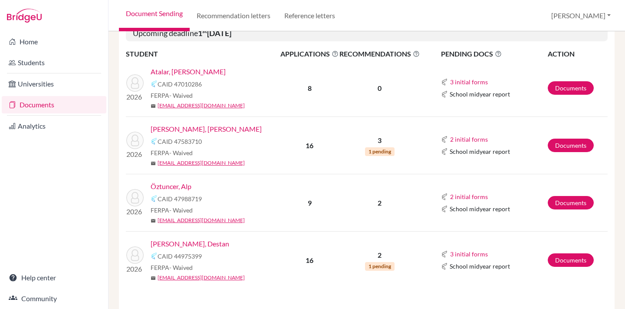
scroll to position [536, 0]
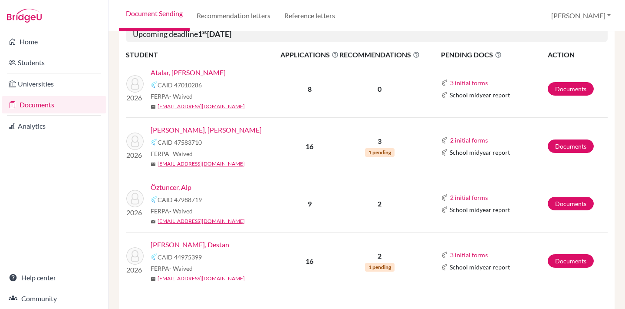
click at [187, 185] on link "Öztuncer, Alp" at bounding box center [171, 187] width 41 height 10
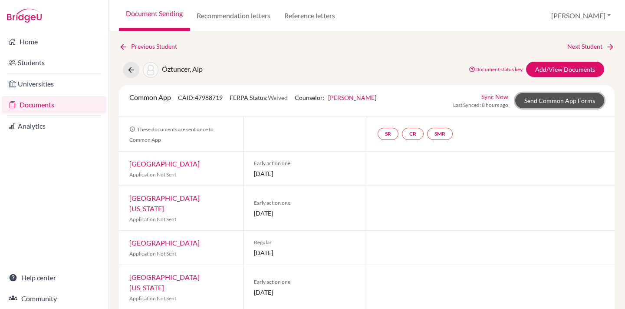
click at [525, 104] on link "Send Common App Forms" at bounding box center [559, 100] width 89 height 15
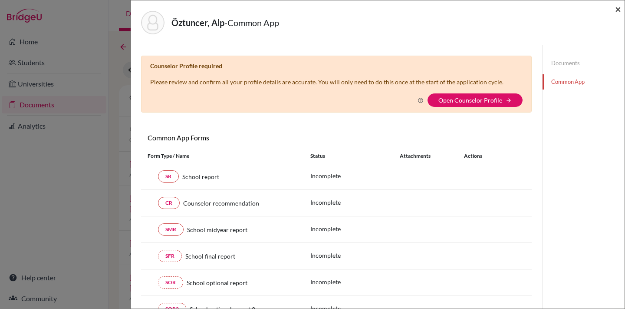
click at [619, 7] on span "×" at bounding box center [618, 9] width 6 height 13
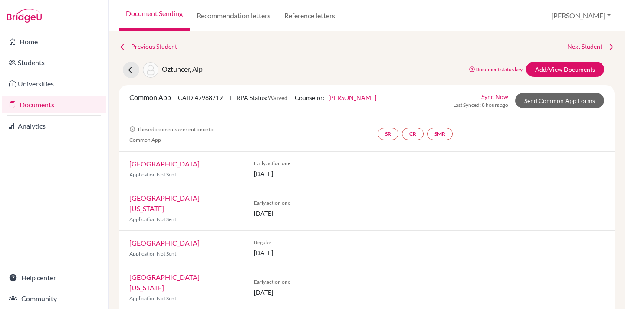
click at [171, 10] on link "Document Sending" at bounding box center [154, 15] width 71 height 31
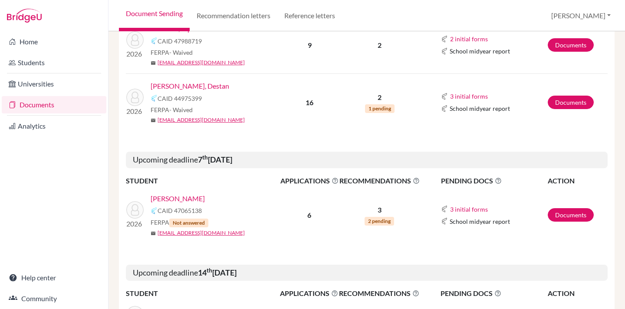
scroll to position [710, 0]
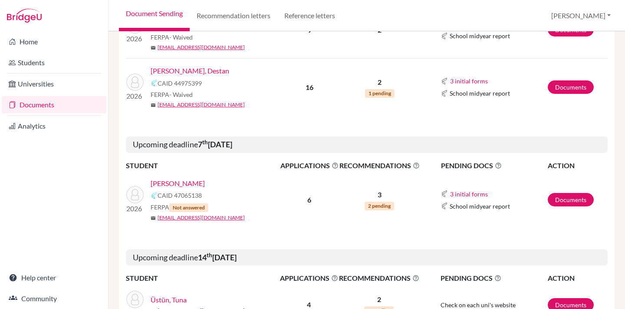
click at [182, 182] on link "SHAJU, SHAWN" at bounding box center [178, 183] width 54 height 10
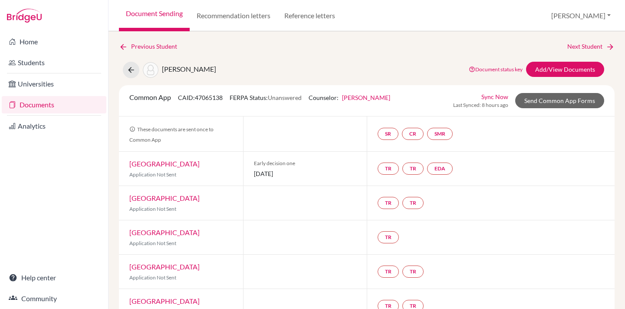
click at [134, 10] on link "Document Sending" at bounding box center [154, 15] width 71 height 31
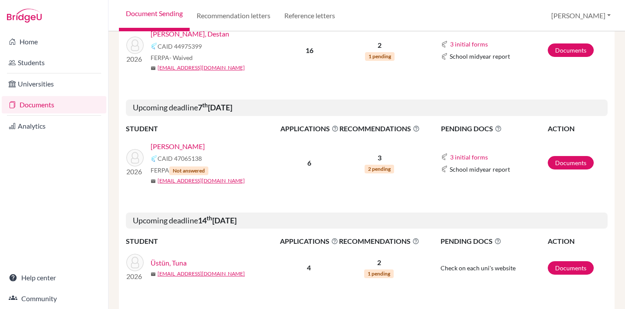
scroll to position [748, 0]
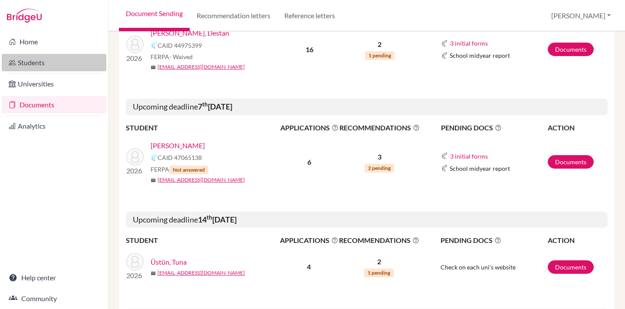
click at [37, 62] on link "Students" at bounding box center [54, 62] width 105 height 17
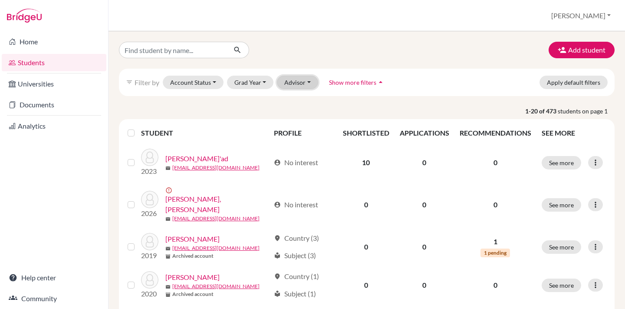
click at [284, 82] on button "Advisor" at bounding box center [297, 82] width 41 height 13
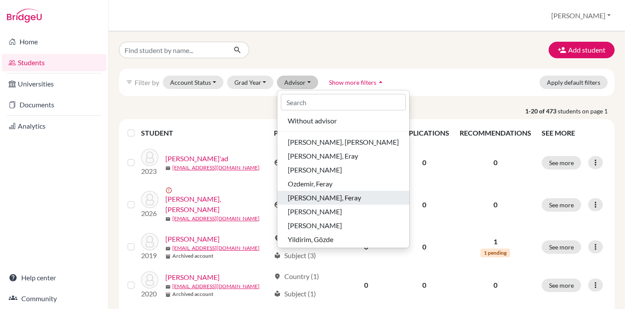
click at [300, 196] on span "[PERSON_NAME], Feray" at bounding box center [324, 197] width 73 height 10
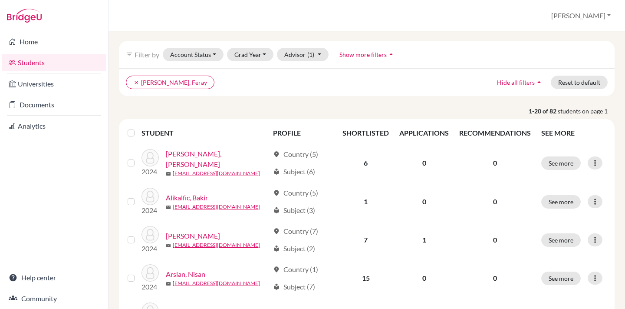
scroll to position [34, 0]
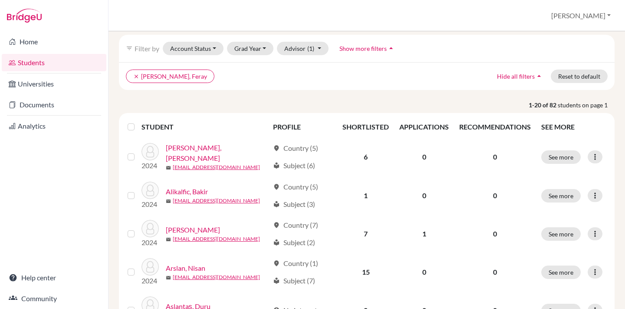
click at [138, 122] on label at bounding box center [138, 122] width 0 height 0
click at [0, 0] on input "checkbox" at bounding box center [0, 0] width 0 height 0
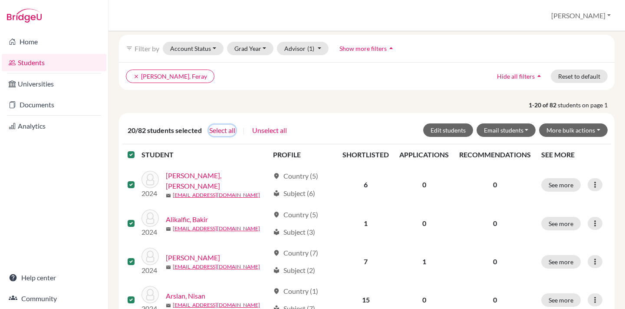
click at [221, 127] on button "Select all" at bounding box center [222, 130] width 27 height 11
click at [444, 127] on button "Edit students" at bounding box center [448, 129] width 50 height 13
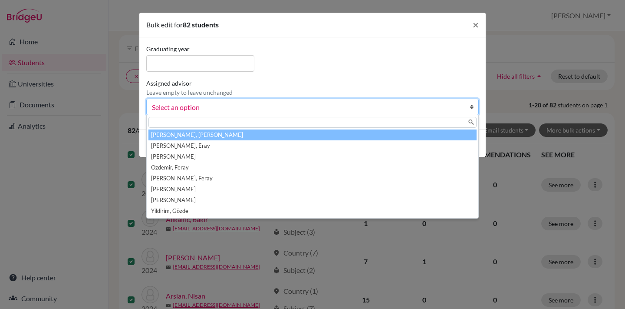
click at [216, 102] on span "Select an option" at bounding box center [307, 107] width 310 height 11
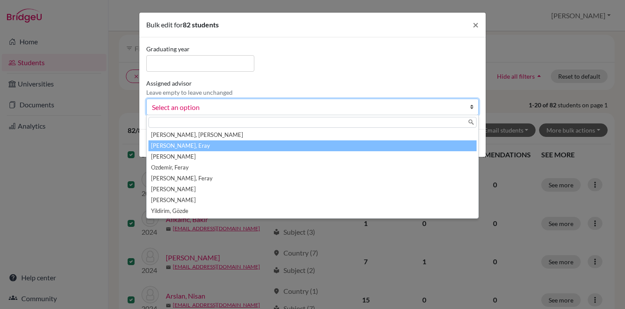
click at [198, 145] on li "[PERSON_NAME], Eray" at bounding box center [313, 145] width 328 height 11
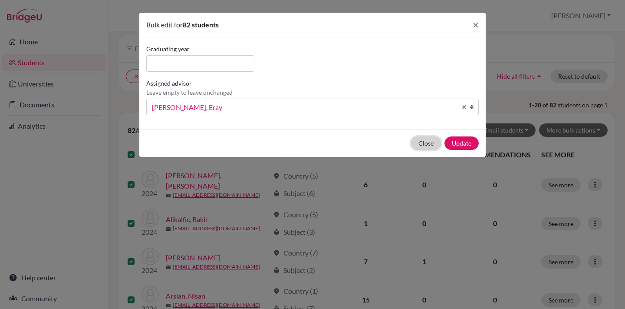
click at [425, 142] on button "Close" at bounding box center [426, 142] width 30 height 13
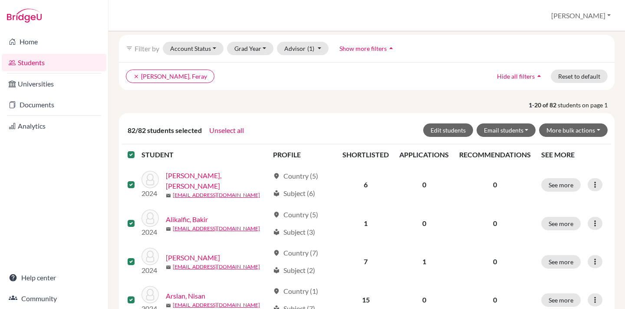
click at [402, 104] on p "1-20 of 82 students on page 1" at bounding box center [366, 104] width 509 height 9
click at [135, 74] on icon "clear" at bounding box center [136, 76] width 6 height 6
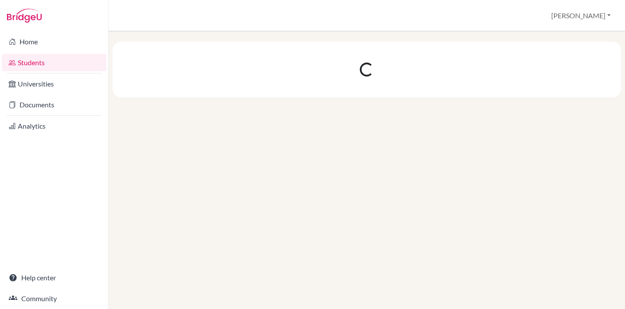
scroll to position [0, 0]
